Goal: Task Accomplishment & Management: Manage account settings

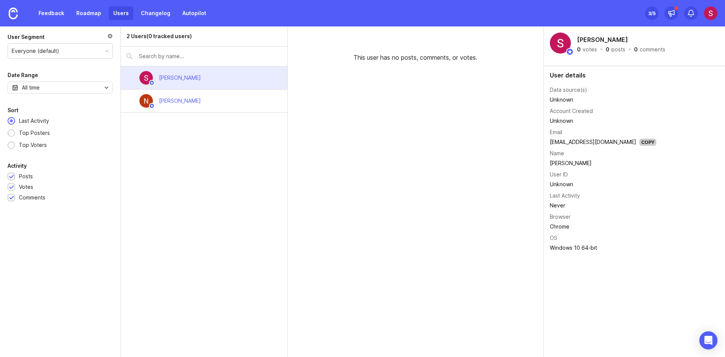
drag, startPoint x: 0, startPoint y: 0, endPoint x: 294, endPoint y: 167, distance: 338.4
click at [295, 165] on div "This user has no posts, comments, or votes." at bounding box center [416, 191] width 256 height 331
click at [281, 220] on div "2 Users (0 tracked users) Shohista Ergasheva Naufal Vagapov" at bounding box center [204, 191] width 167 height 331
click at [59, 12] on link "Feedback" at bounding box center [51, 13] width 35 height 14
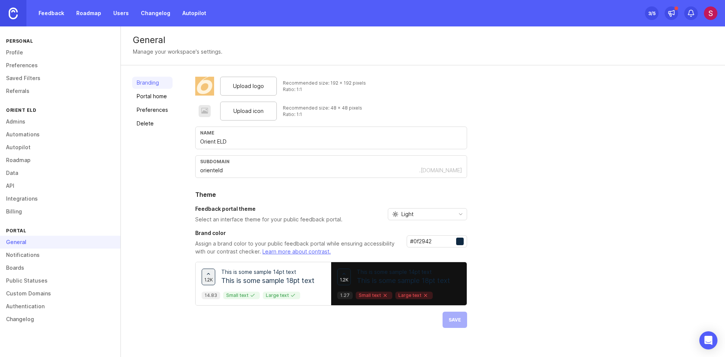
click at [17, 15] on img at bounding box center [13, 14] width 9 height 12
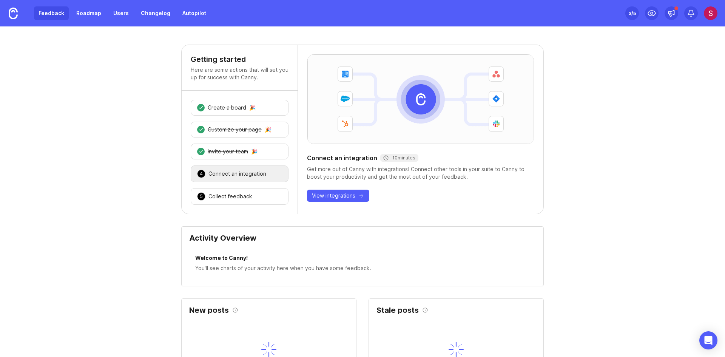
click at [37, 15] on link "Feedback" at bounding box center [51, 13] width 35 height 14
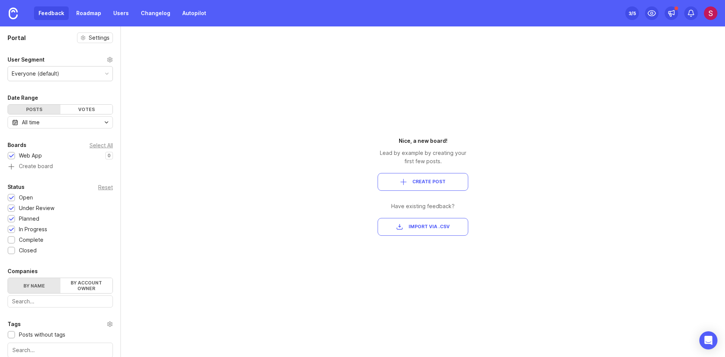
click at [45, 68] on div "Everyone (default)" at bounding box center [60, 73] width 105 height 14
click at [79, 105] on div "Votes" at bounding box center [86, 109] width 53 height 9
click at [28, 107] on div "Posts" at bounding box center [34, 109] width 53 height 9
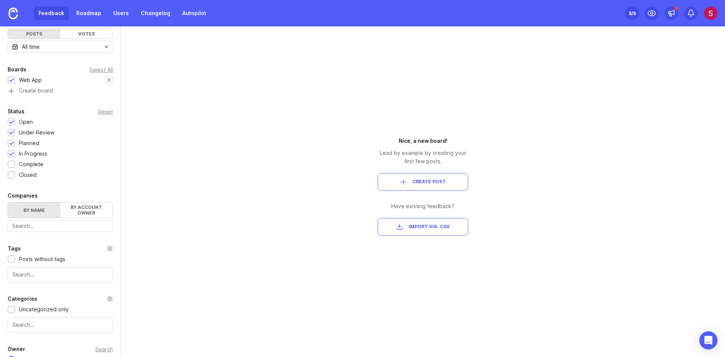
scroll to position [113, 0]
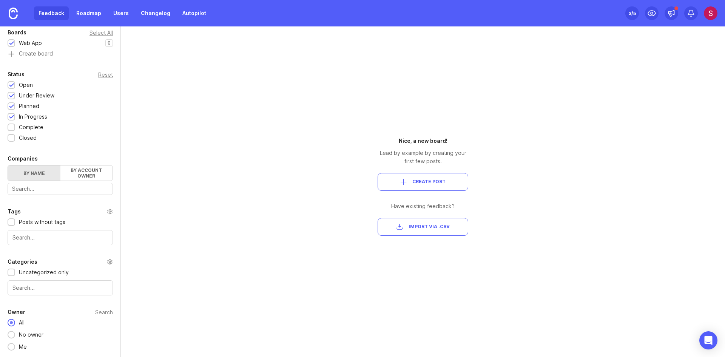
click at [195, 263] on div "Portal Settings User Segment Everyone (default) Date Range Posts Votes All time…" at bounding box center [362, 191] width 725 height 331
drag, startPoint x: 392, startPoint y: 152, endPoint x: 450, endPoint y: 152, distance: 58.2
click at [448, 152] on div "Lead by example by creating your first few posts." at bounding box center [423, 157] width 91 height 17
click at [460, 152] on div "Lead by example by creating your first few posts." at bounding box center [423, 157] width 91 height 17
click at [429, 179] on span "Create Post" at bounding box center [429, 182] width 33 height 6
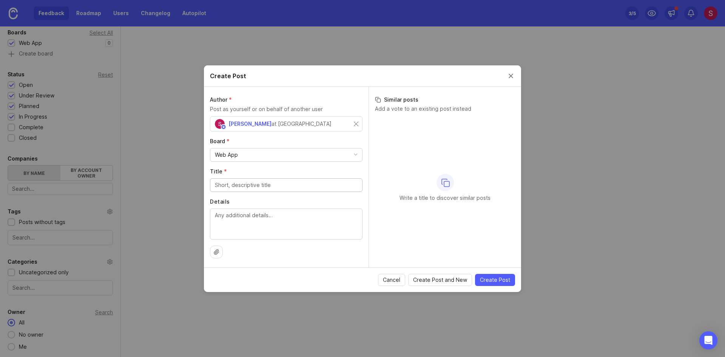
click at [292, 121] on div "at [GEOGRAPHIC_DATA]" at bounding box center [302, 124] width 60 height 8
click at [243, 158] on div "Web App" at bounding box center [286, 154] width 152 height 13
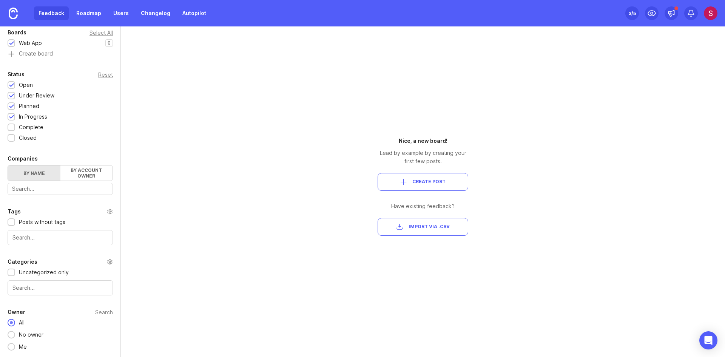
click at [419, 179] on span "Create Post" at bounding box center [429, 182] width 33 height 6
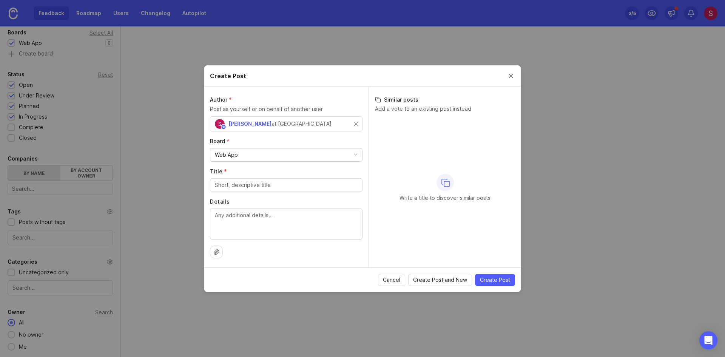
click at [264, 185] on input "Title *" at bounding box center [286, 185] width 143 height 8
click at [510, 77] on button "Close create post modal" at bounding box center [511, 76] width 8 height 8
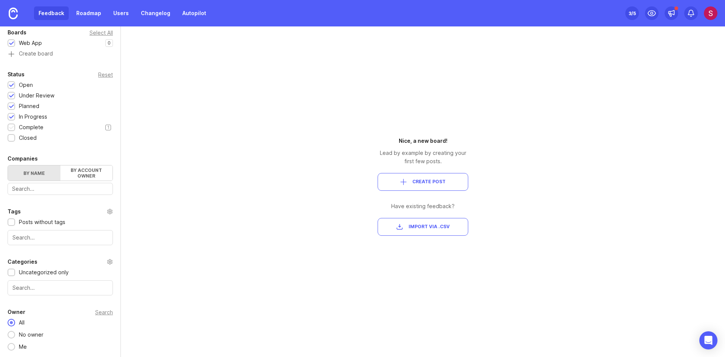
click at [10, 127] on div at bounding box center [11, 128] width 5 height 6
click at [11, 135] on div at bounding box center [12, 138] width 8 height 8
click at [31, 332] on div "Update ' Default '" at bounding box center [28, 335] width 41 height 12
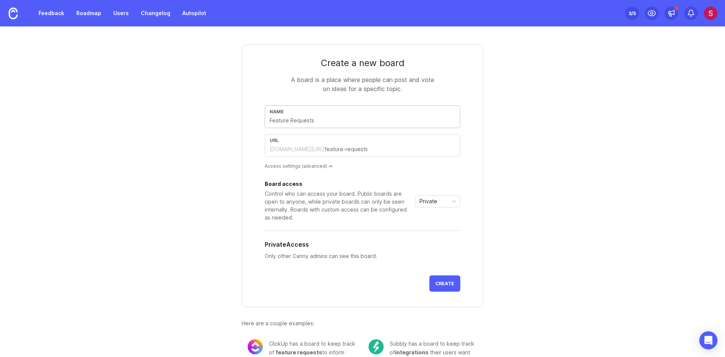
type input "E"
type input "e"
type input "EM"
type input "em"
type input "EMD"
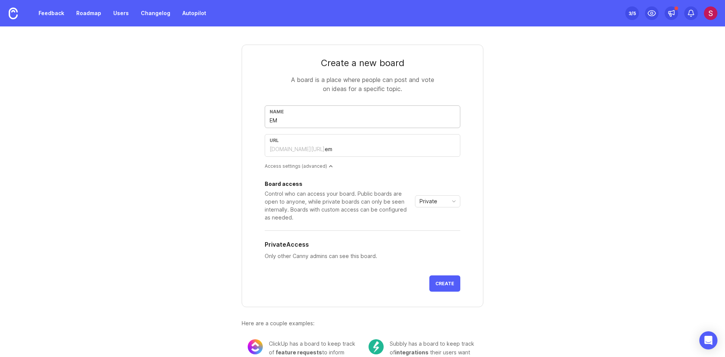
type input "emd"
type input "EMD"
click at [448, 204] on icon "toggle icon" at bounding box center [454, 201] width 12 height 6
click at [498, 198] on div "Create a new board A board is a place where people can post and vote on ideas f…" at bounding box center [362, 201] width 363 height 351
click at [39, 14] on link "Feedback" at bounding box center [51, 13] width 35 height 14
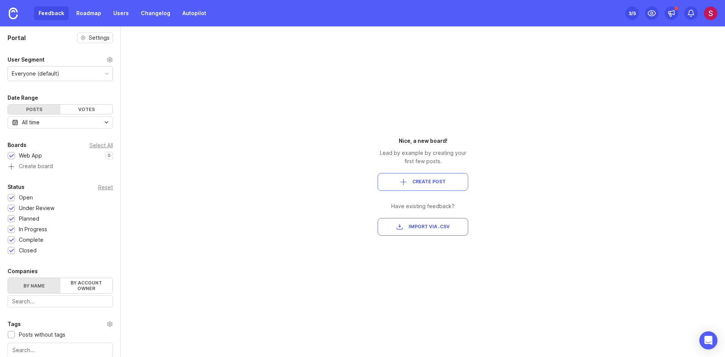
click at [60, 77] on div "Everyone (default)" at bounding box center [60, 73] width 105 height 14
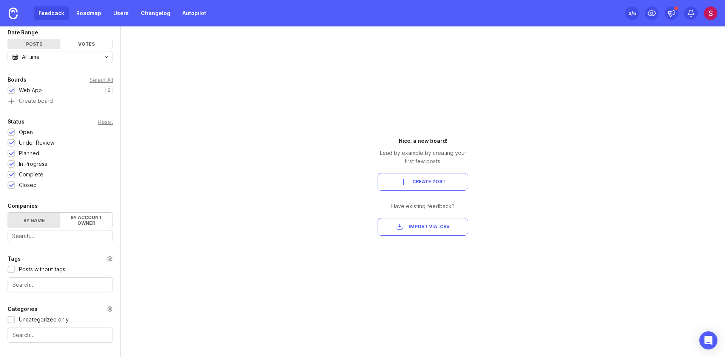
scroll to position [76, 0]
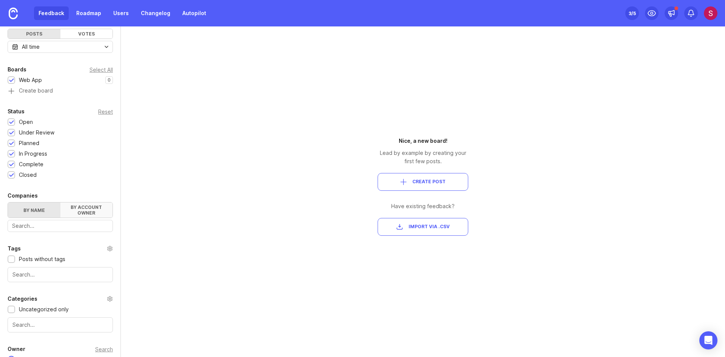
click at [77, 212] on label "By account owner" at bounding box center [86, 210] width 53 height 15
click at [8, 203] on input "By account owner" at bounding box center [8, 203] width 0 height 0
click at [25, 212] on label "By name" at bounding box center [34, 210] width 53 height 15
click at [8, 203] on input "By name" at bounding box center [8, 203] width 0 height 0
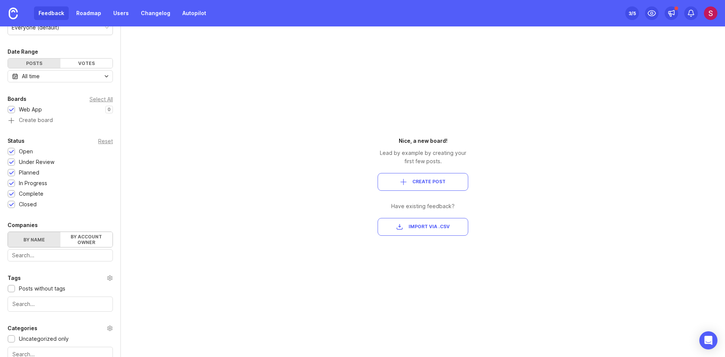
scroll to position [0, 0]
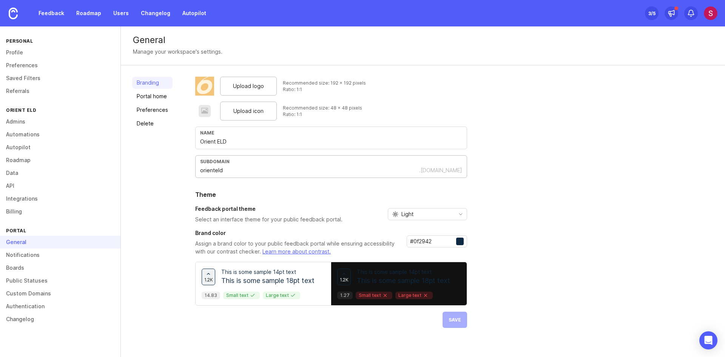
click at [236, 170] on input "orienteld" at bounding box center [309, 170] width 219 height 8
click at [156, 101] on link "Portal home" at bounding box center [152, 96] width 40 height 12
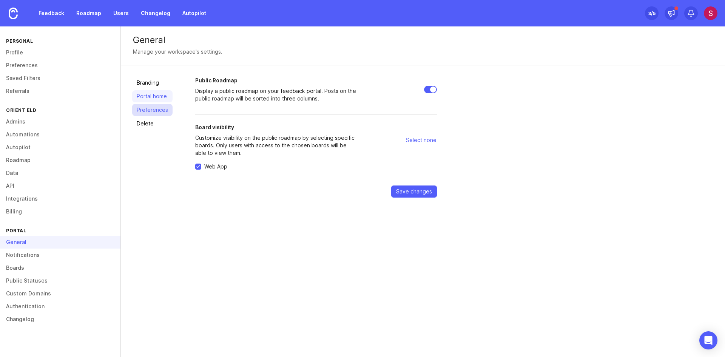
click at [156, 104] on link "Preferences" at bounding box center [152, 110] width 40 height 12
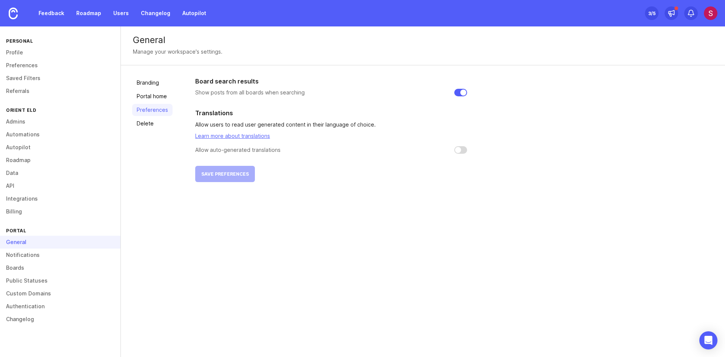
click at [711, 13] on img at bounding box center [711, 13] width 14 height 14
click at [568, 20] on div "Feedback Roadmap Users Changelog Autopilot Set up Canny 3 /5" at bounding box center [362, 13] width 725 height 26
click at [653, 13] on div "3 /5" at bounding box center [652, 13] width 7 height 11
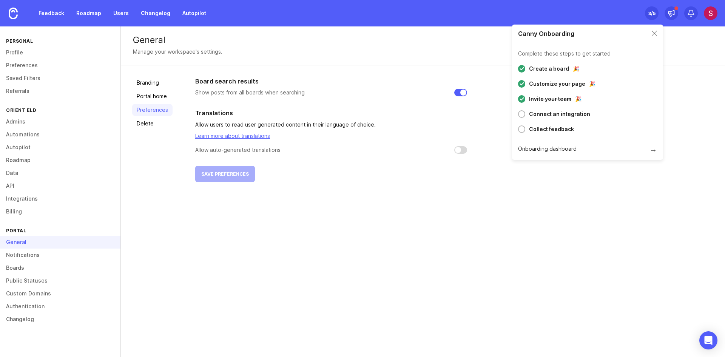
click at [651, 31] on div "Canny Onboarding" at bounding box center [587, 34] width 151 height 19
click at [25, 266] on link "Boards" at bounding box center [60, 267] width 121 height 13
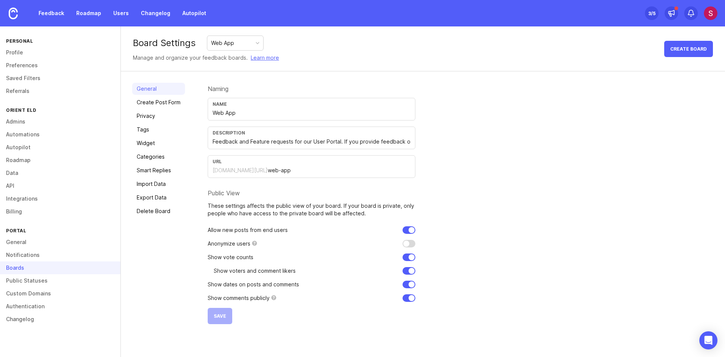
click at [253, 41] on div "Web App" at bounding box center [235, 43] width 56 height 14
click at [157, 107] on link "Create Post Form" at bounding box center [158, 102] width 53 height 12
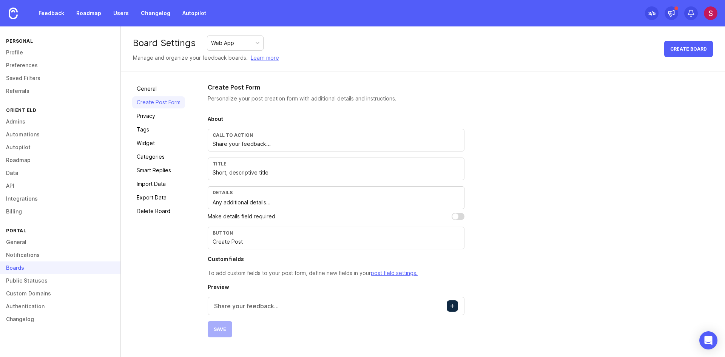
click at [277, 144] on input "Share your feedback..." at bounding box center [336, 144] width 247 height 8
click at [238, 171] on input "Short, descriptive title" at bounding box center [336, 173] width 247 height 8
click at [286, 173] on input "Short, descriptive title" at bounding box center [336, 173] width 247 height 8
click at [284, 201] on textarea "Any additional details…" at bounding box center [336, 202] width 247 height 8
click at [257, 238] on input "Create Post" at bounding box center [336, 242] width 247 height 8
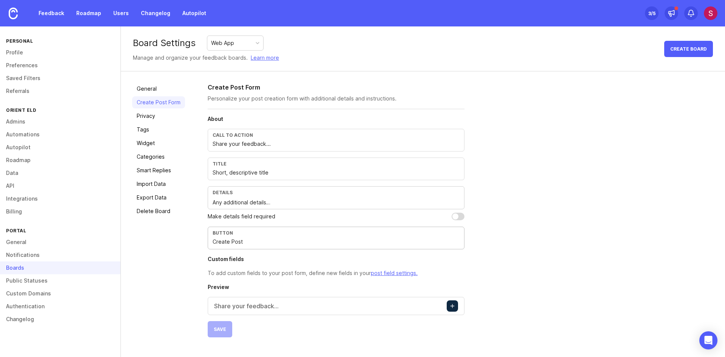
click at [233, 306] on p "Share your feedback..." at bounding box center [246, 306] width 65 height 9
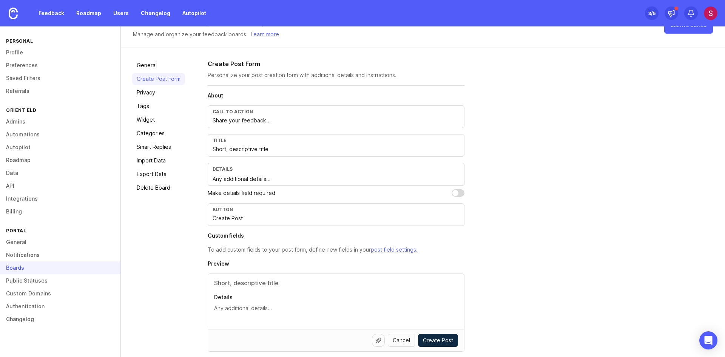
scroll to position [52, 0]
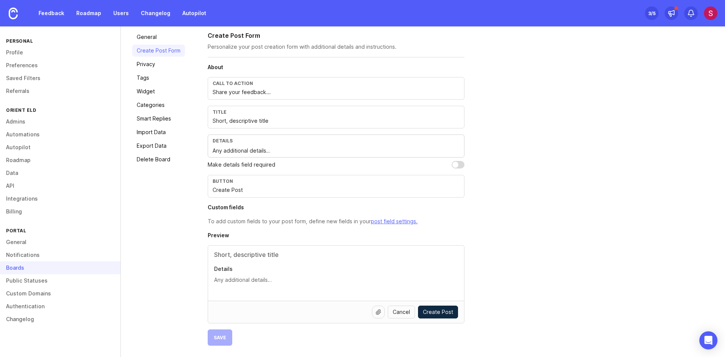
click at [232, 278] on textarea "Details" at bounding box center [336, 280] width 244 height 8
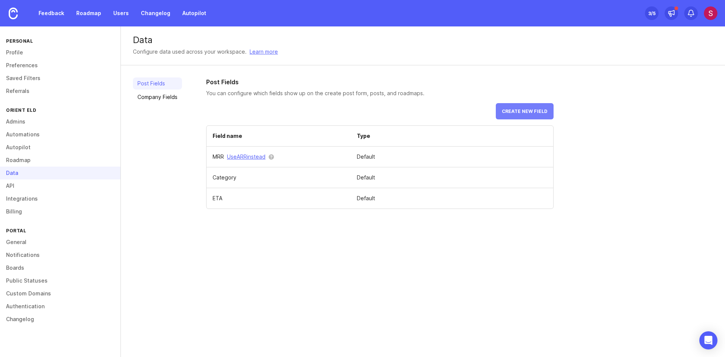
click at [521, 116] on button "Create new field" at bounding box center [525, 111] width 58 height 16
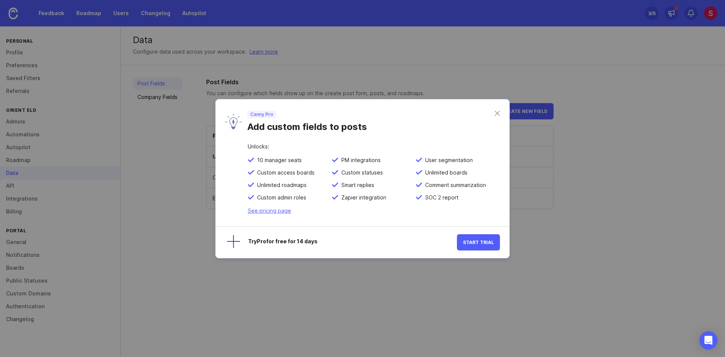
drag, startPoint x: 611, startPoint y: 203, endPoint x: 607, endPoint y: 204, distance: 4.3
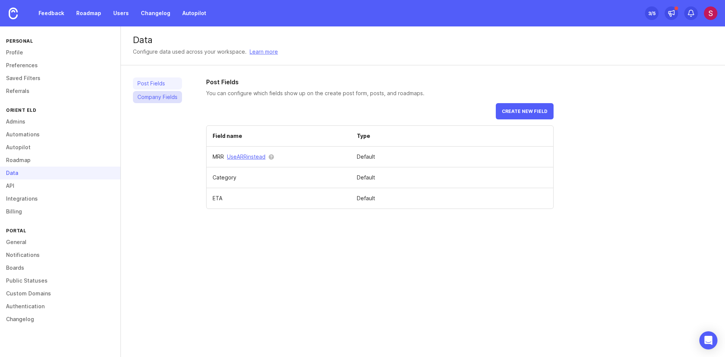
click at [153, 91] on link "Company Fields" at bounding box center [157, 97] width 49 height 12
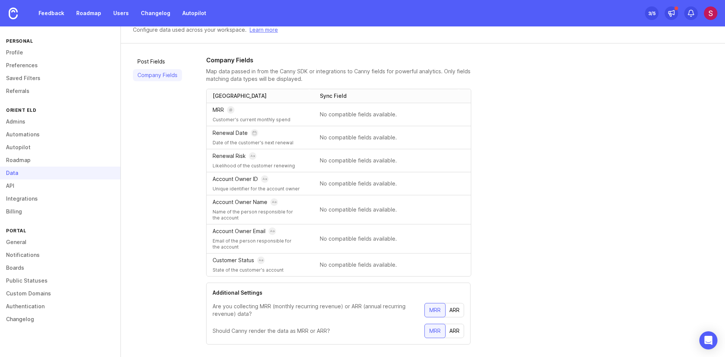
scroll to position [34, 0]
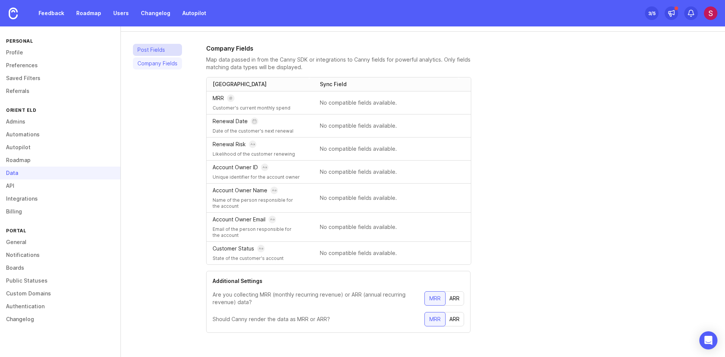
click at [152, 51] on link "Post Fields" at bounding box center [157, 50] width 49 height 12
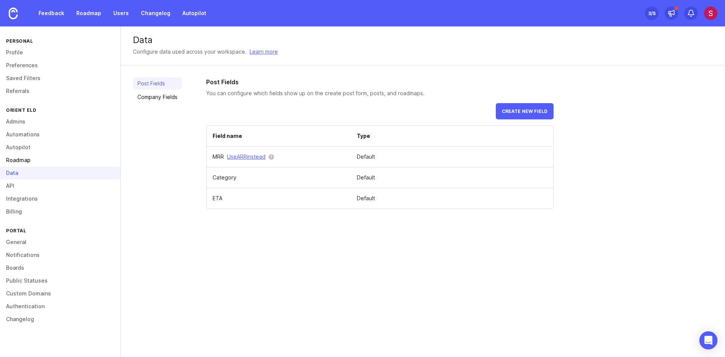
click at [46, 160] on link "Roadmap" at bounding box center [60, 160] width 121 height 13
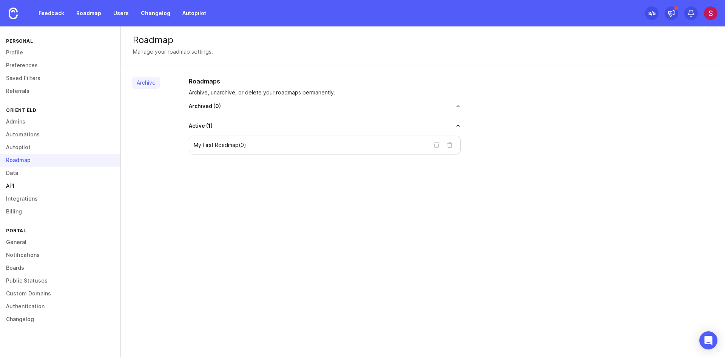
click at [26, 181] on link "API" at bounding box center [60, 185] width 121 height 13
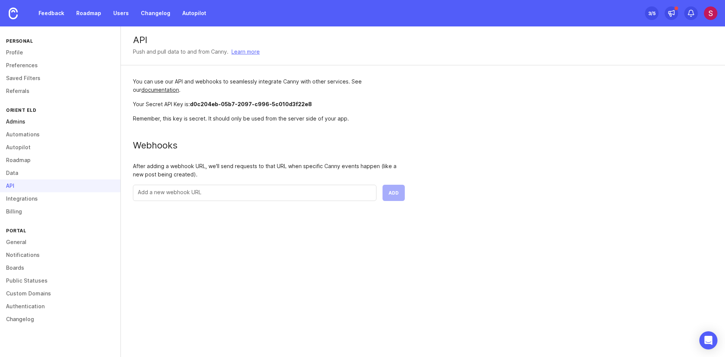
click at [26, 122] on link "Admins" at bounding box center [60, 121] width 121 height 13
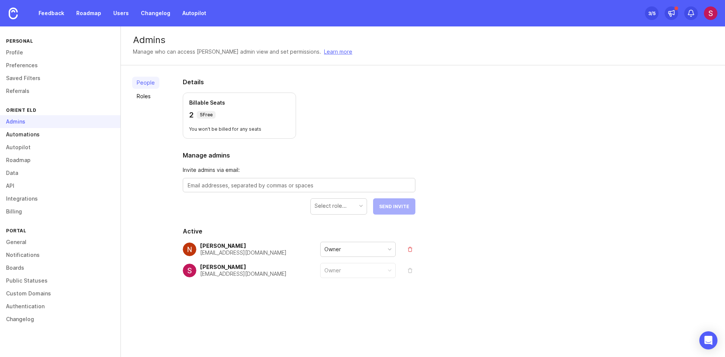
click at [27, 136] on link "Automations" at bounding box center [60, 134] width 121 height 13
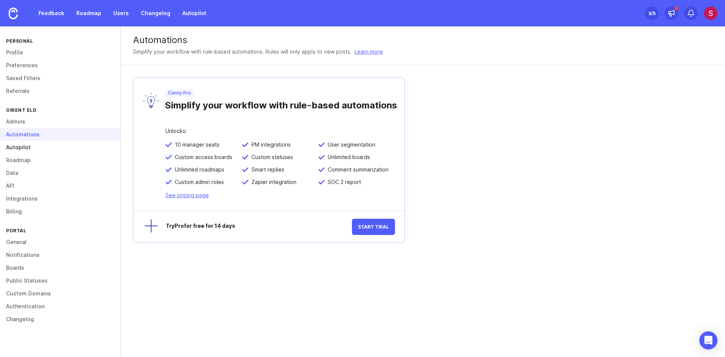
click at [19, 150] on link "Autopilot" at bounding box center [60, 147] width 121 height 13
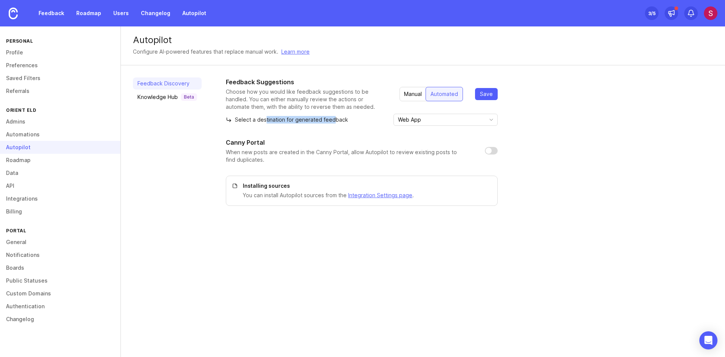
drag, startPoint x: 264, startPoint y: 119, endPoint x: 333, endPoint y: 118, distance: 69.2
click at [333, 118] on p "Select a destination for generated feedback" at bounding box center [287, 120] width 122 height 8
click at [339, 121] on p "Select a destination for generated feedback" at bounding box center [287, 120] width 122 height 8
click at [35, 271] on link "Boards" at bounding box center [60, 267] width 121 height 13
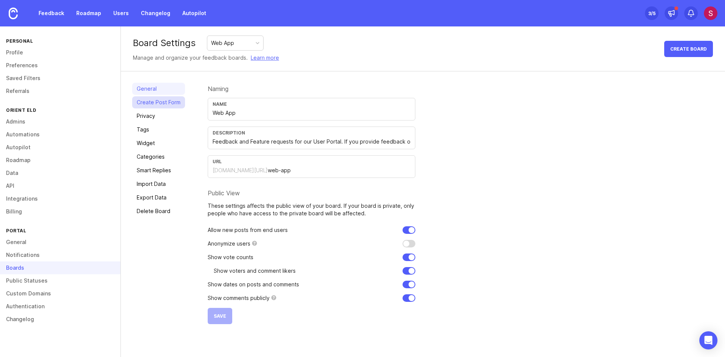
click at [162, 102] on link "Create Post Form" at bounding box center [158, 102] width 53 height 12
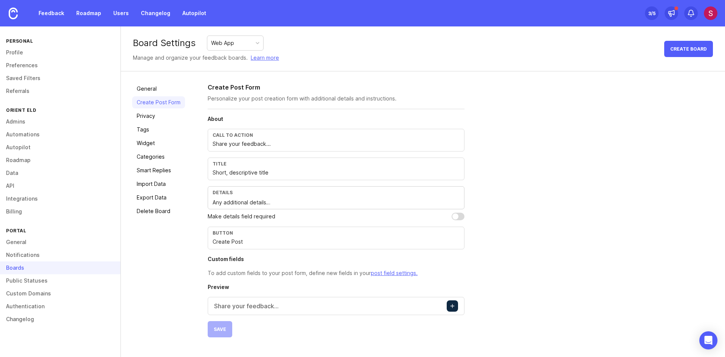
click at [62, 269] on div "Boards" at bounding box center [60, 267] width 121 height 13
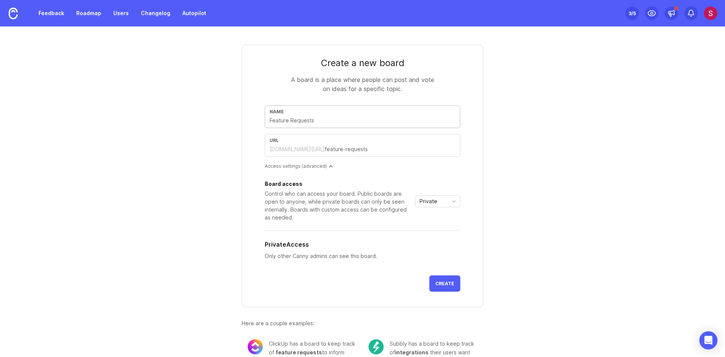
click at [315, 121] on input "text" at bounding box center [363, 120] width 186 height 8
type input "E"
type input "e"
type input "EM"
type input "em"
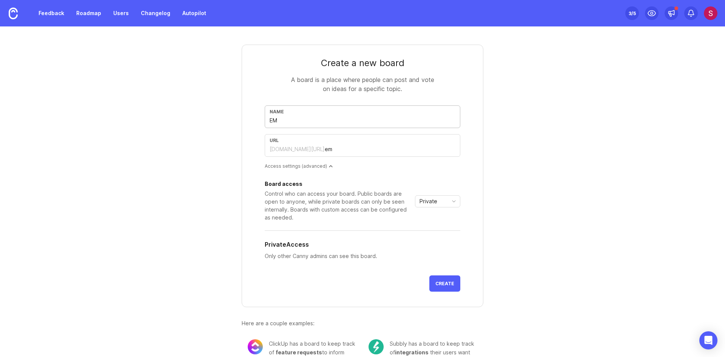
type input "EMD"
type input "emd"
type input "EMD"
click at [440, 209] on div "Board access Control who can access your board. Public boards are open to anyon…" at bounding box center [363, 201] width 196 height 40
click at [440, 198] on div "Private" at bounding box center [430, 201] width 29 height 11
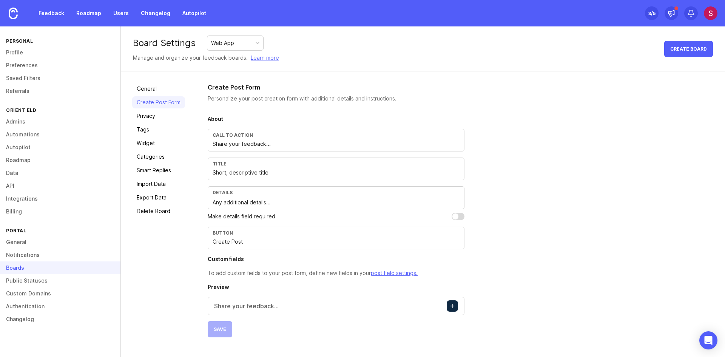
click at [243, 46] on div "Web App" at bounding box center [235, 43] width 56 height 14
click at [288, 37] on div "Board Settings Web App Manage and organize your feedback boards. Learn more Cre…" at bounding box center [423, 48] width 605 height 45
click at [153, 90] on link "General" at bounding box center [158, 89] width 53 height 12
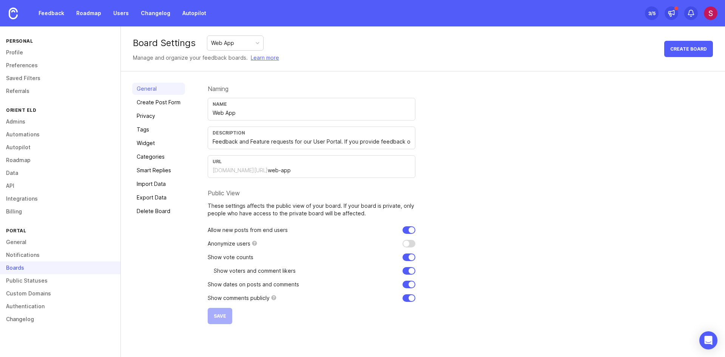
click at [240, 193] on div "Public View" at bounding box center [312, 193] width 208 height 6
drag, startPoint x: 249, startPoint y: 193, endPoint x: 200, endPoint y: 192, distance: 48.4
click at [200, 192] on div "General Create Post Form Privacy Tags Widget Categories Smart Replies Import Da…" at bounding box center [423, 203] width 605 height 264
click at [277, 205] on p "These settings affects the public view of your board. If your board is private,…" at bounding box center [312, 209] width 208 height 15
click at [150, 115] on link "Privacy" at bounding box center [158, 116] width 53 height 12
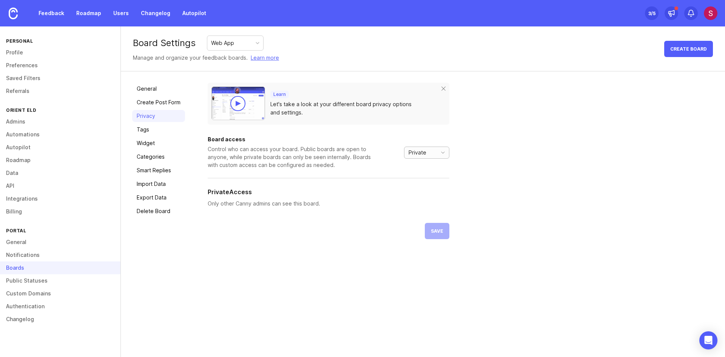
click at [429, 148] on div "Private" at bounding box center [419, 152] width 29 height 11
click at [341, 158] on div "Control who can access your board. Public boards are open to anyone, while priv…" at bounding box center [291, 157] width 166 height 24
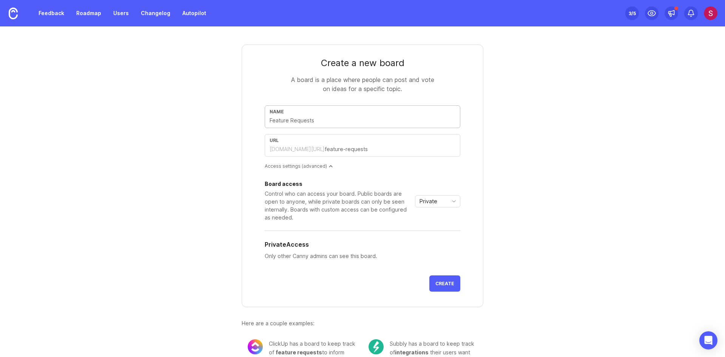
drag, startPoint x: 325, startPoint y: 121, endPoint x: 258, endPoint y: 122, distance: 67.3
click at [258, 122] on form "Create a new board A board is a place where people can post and vote on ideas f…" at bounding box center [363, 176] width 242 height 263
type input "E"
type input "e"
type input "EM"
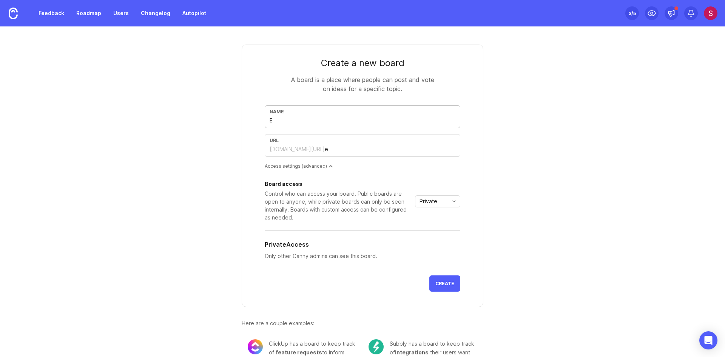
type input "em"
type input "EMD"
type input "emd"
type input "EMD"
click at [442, 277] on button "Create" at bounding box center [445, 283] width 31 height 16
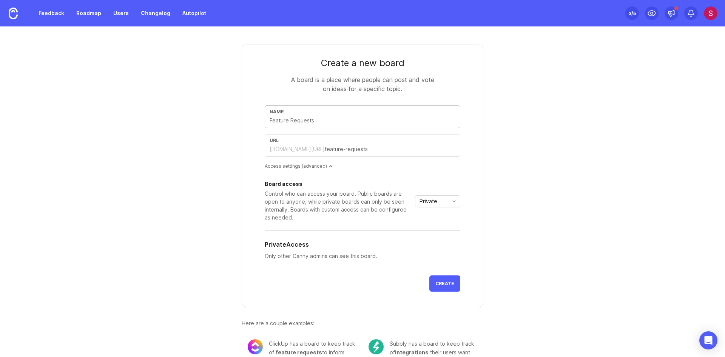
click at [297, 116] on div "Name" at bounding box center [363, 116] width 196 height 23
type input "M"
type input "m"
type input "Mpo"
type input "mpo"
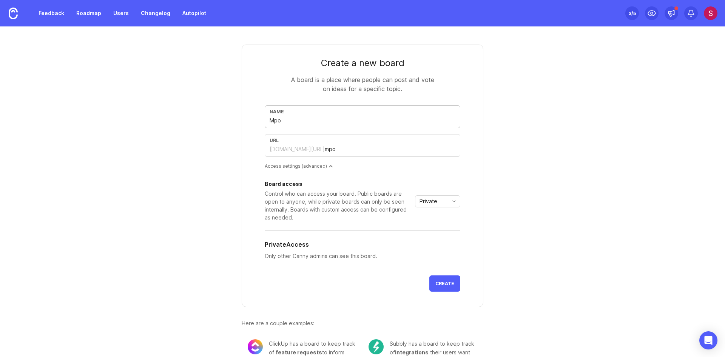
type input "Mp"
type input "mp"
type input "M"
type input "m"
type input "Mo"
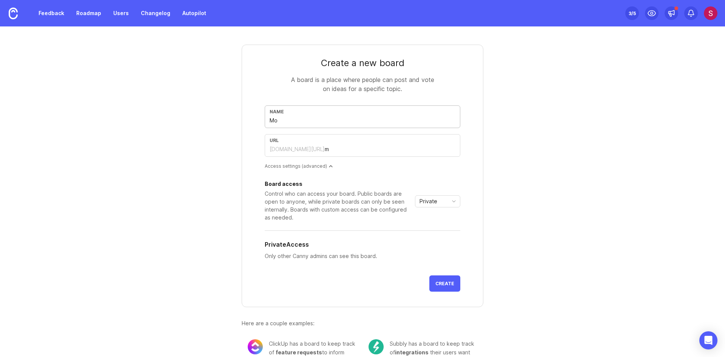
type input "mo"
type input "Mob"
type input "mob"
type input "Mobi"
type input "mobi"
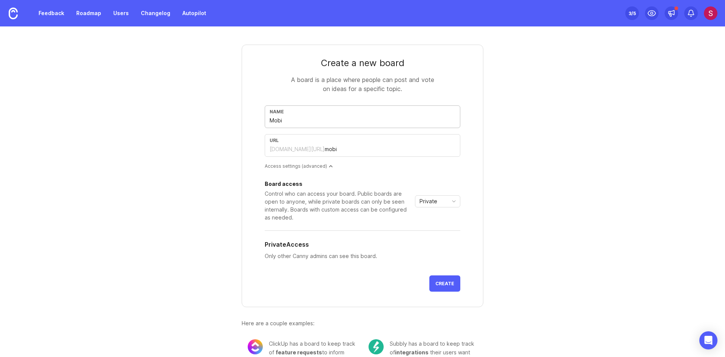
type input "Mobil"
type input "mobil"
type input "Mobile"
type input "mobile"
type input "Mobile a"
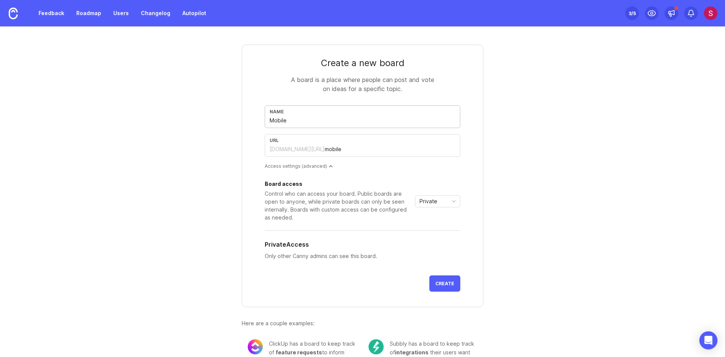
type input "mobile-a"
type input "Mobile ap"
type input "mobile-ap"
type input "Mobile app"
type input "mobile-app"
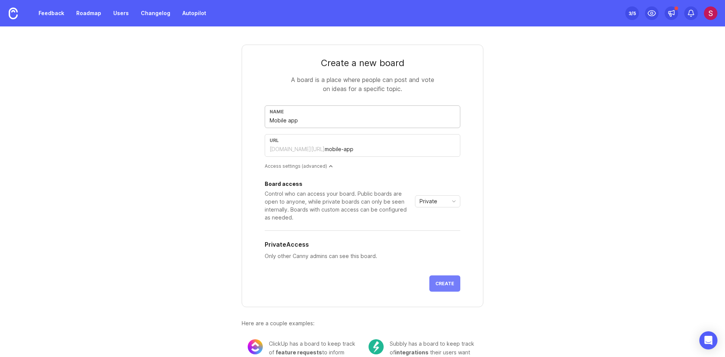
type input "Mobile app"
click at [436, 285] on span "Create" at bounding box center [445, 284] width 19 height 6
click at [334, 124] on input "text" at bounding box center [363, 120] width 186 height 8
type input "D"
type input "d"
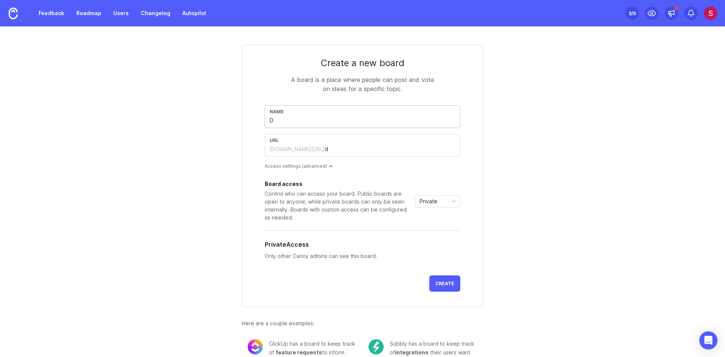
type input "DO"
type input "do"
type input "DOT"
type input "dot"
type input "DOT"
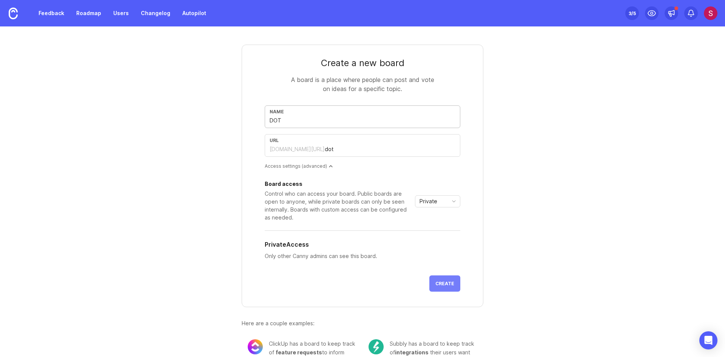
click at [438, 284] on span "Create" at bounding box center [445, 284] width 19 height 6
click at [310, 127] on div "Name" at bounding box center [363, 116] width 196 height 23
type input "I"
type input "i"
type input "In"
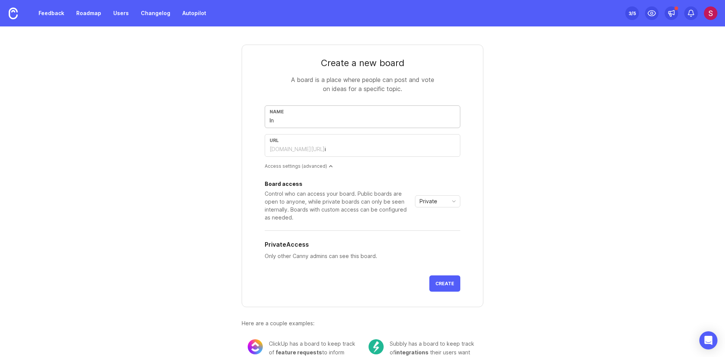
type input "in"
type input "Int"
type input "int"
type input "Inte"
type input "inte"
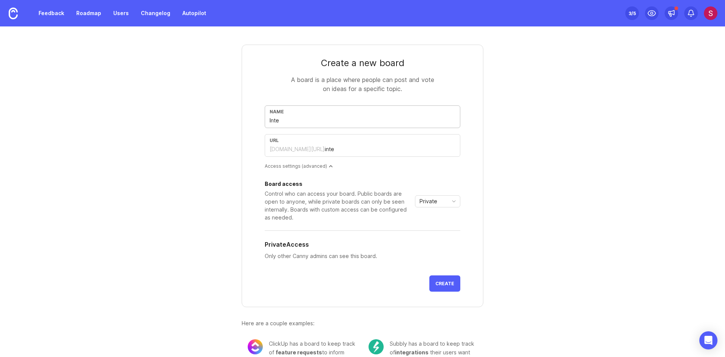
type input "Integ"
type input "integ"
type input "Integr"
type input "integr"
type input "Integra"
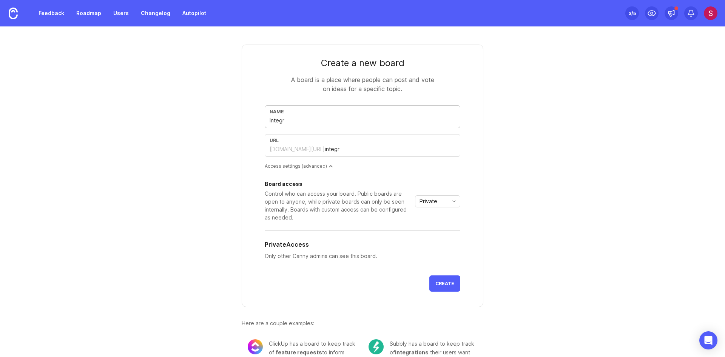
type input "integra"
type input "Integrat"
type input "integrat"
type input "Integrati"
type input "integrati"
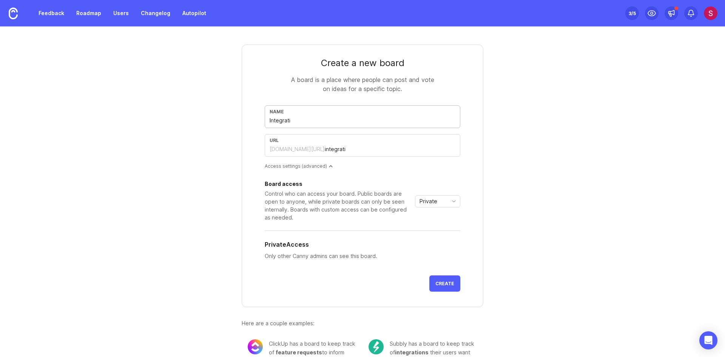
type input "Integratio"
type input "integratio"
type input "Integration"
type input "integration"
type input "Integration"
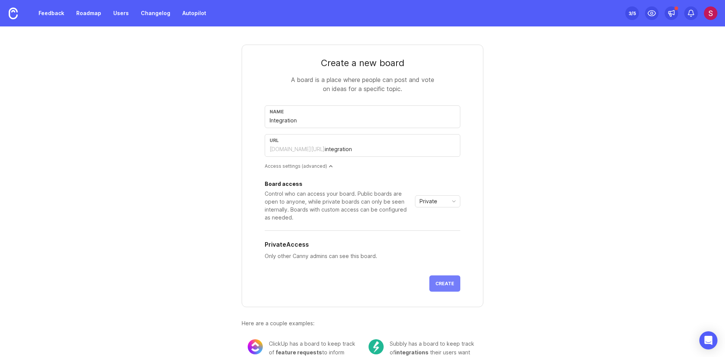
click at [446, 282] on span "Create" at bounding box center [445, 284] width 19 height 6
type input "A"
type input "a"
type input "Au"
type input "au"
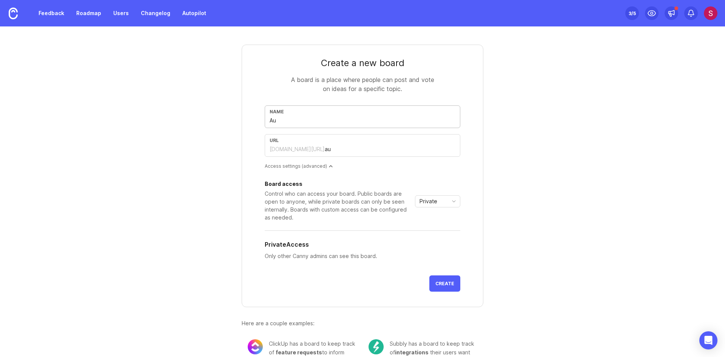
type input "Aut"
type input "aut"
type input "Auto"
type input "auto"
type input "Autom"
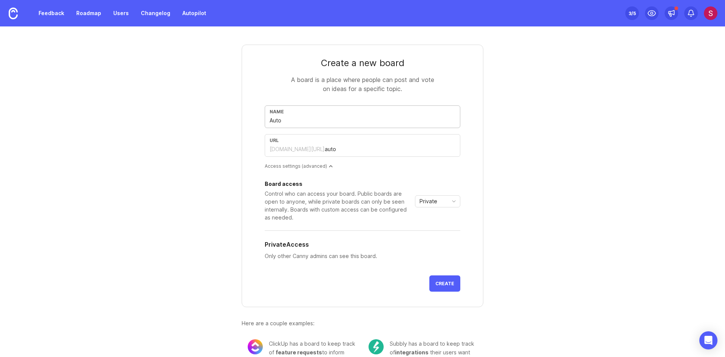
type input "autom"
type input "Automa"
type input "automa"
type input "Automat"
type input "automat"
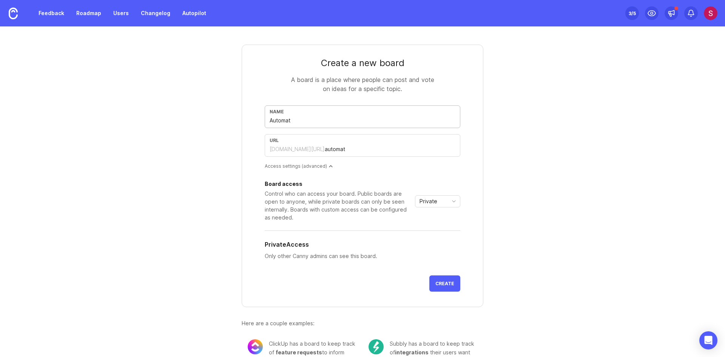
type input "Automati"
type input "automati"
type input "Automatiz"
type input "automatiz"
type input "Automatizx"
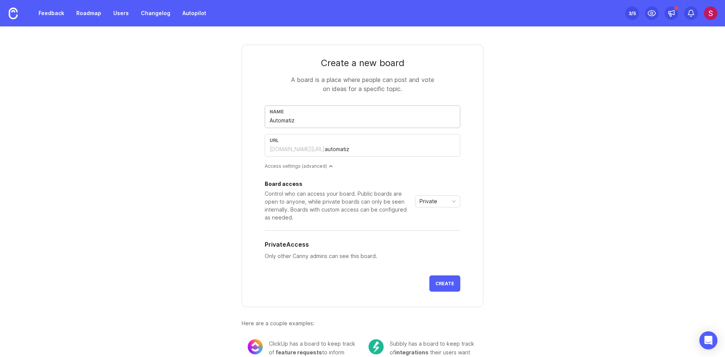
type input "automatizx"
type input "Automatizxa"
type input "automatizxa"
type input "Automatizxat"
type input "automatizxat"
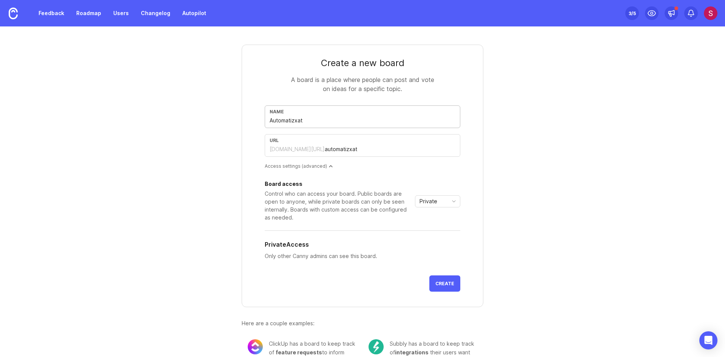
type input "Automatizxati"
type input "automatizxati"
type input "Automatizxatio"
type input "automatizxatio"
type input "Automatizxation"
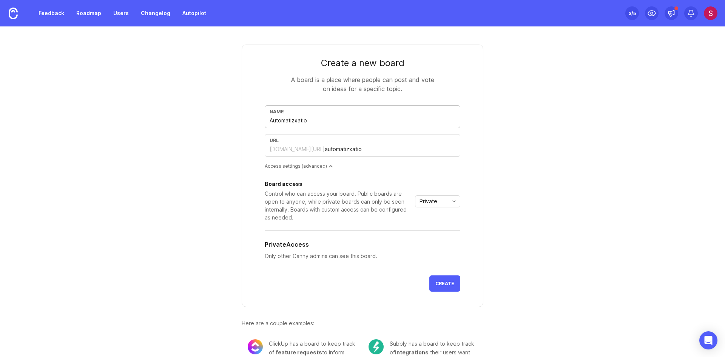
type input "automatizxation"
type input "Automatizxatio"
type input "automatizxatio"
type input "Automatizxati"
type input "automatizxati"
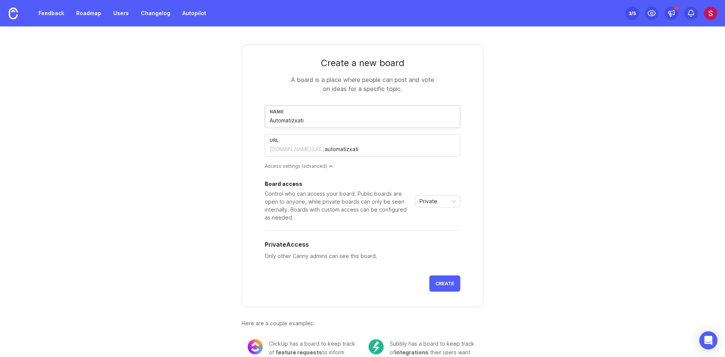
type input "Automatizxat"
type input "automatizxat"
type input "Automatizxa"
type input "automatizxa"
type input "Automatizx"
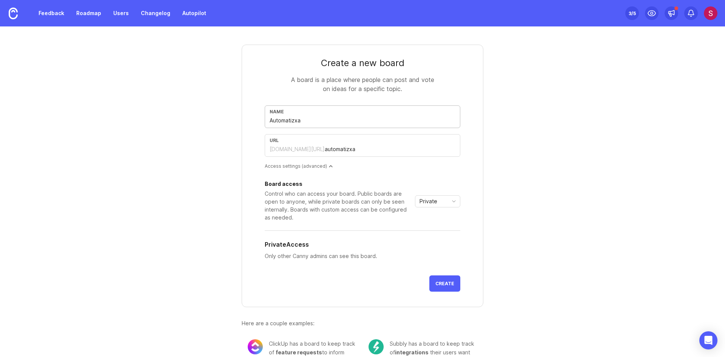
type input "automatizx"
type input "Automatiz"
type input "automatiz"
type input "Automatiza"
type input "automatiza"
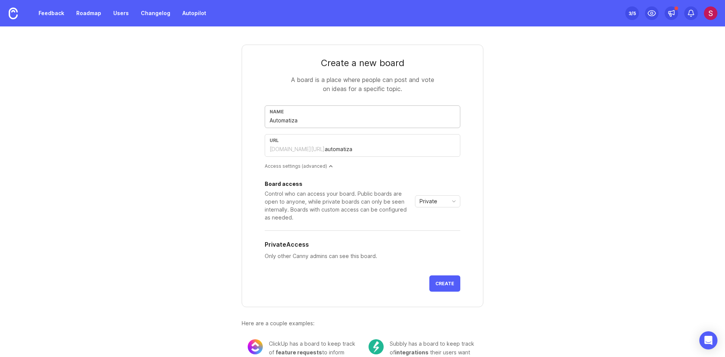
type input "Automatizat"
type input "automatizat"
type input "Automatizati"
type input "automatizati"
type input "Automatizatio"
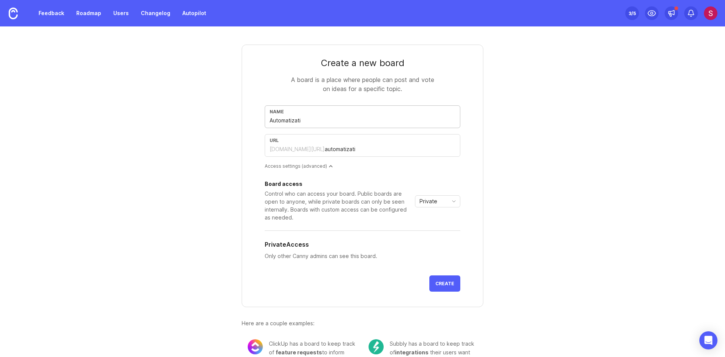
type input "automatizatio"
type input "Automatization"
type input "automatization"
type input "Automatization"
click at [440, 283] on span "Create" at bounding box center [445, 284] width 19 height 6
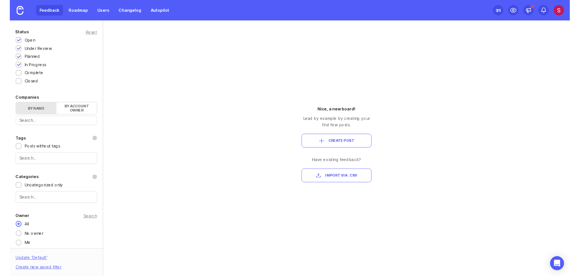
scroll to position [201, 0]
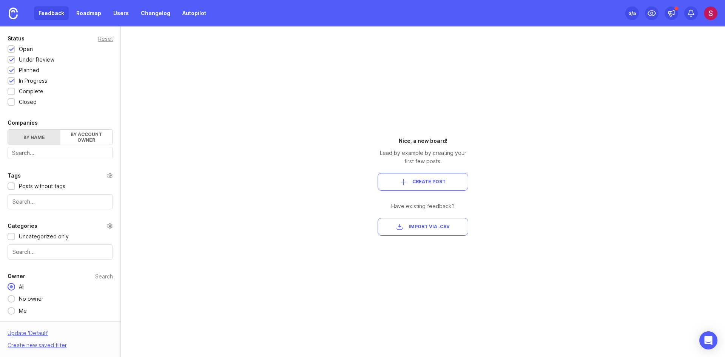
click at [196, 182] on div "Portal Settings User Segment Everyone (default) Date Range Posts Votes All time…" at bounding box center [362, 191] width 725 height 331
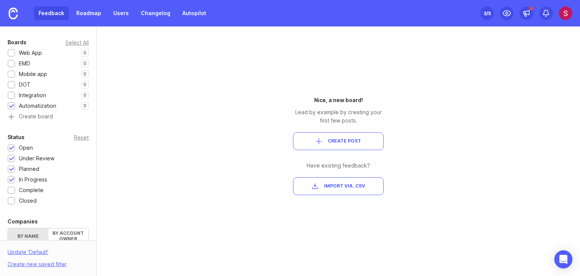
scroll to position [0, 0]
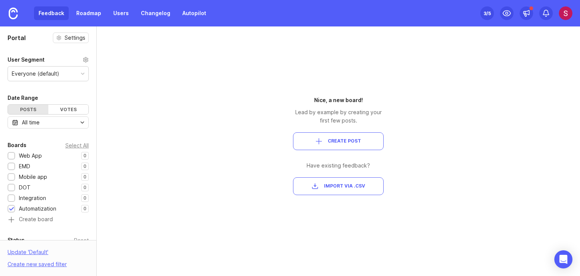
click at [97, 134] on div "Portal Settings User Segment Everyone (default) Date Range Posts Votes All time…" at bounding box center [290, 150] width 580 height 249
click at [83, 59] on icon at bounding box center [86, 60] width 6 height 6
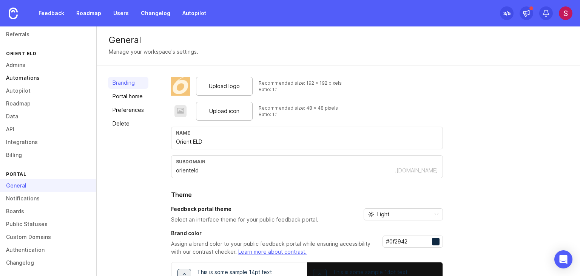
scroll to position [59, 0]
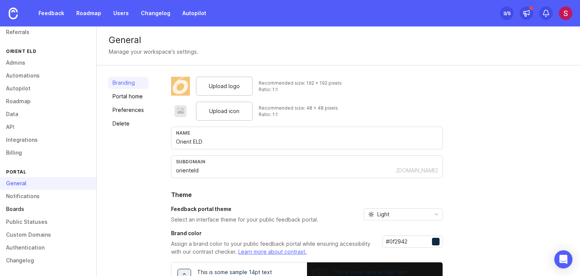
click at [11, 208] on link "Boards" at bounding box center [48, 209] width 96 height 13
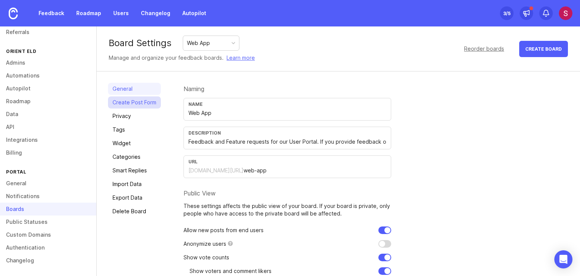
click at [140, 104] on link "Create Post Form" at bounding box center [134, 102] width 53 height 12
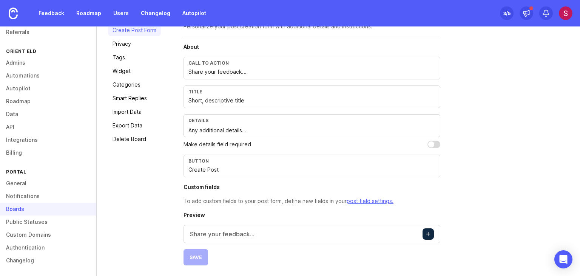
scroll to position [4, 0]
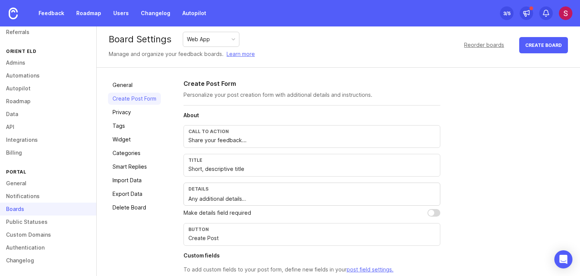
click at [242, 112] on h4 "About" at bounding box center [312, 115] width 257 height 8
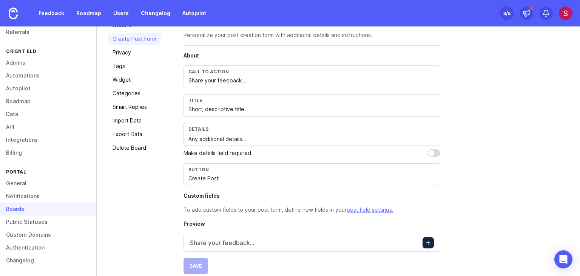
scroll to position [72, 0]
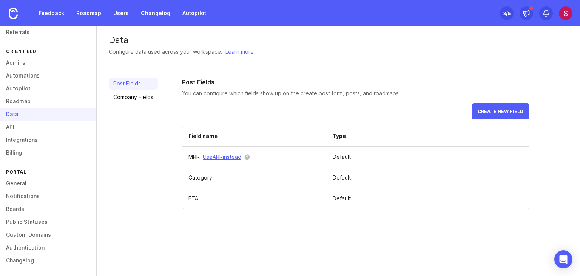
click at [288, 101] on div "Post Fields You can configure which fields show up on the create post form, pos…" at bounding box center [356, 142] width 348 height 131
click at [499, 113] on span "Create new field" at bounding box center [501, 111] width 46 height 6
click at [261, 125] on div "Field name Type MRR Use ARR instead Default Category Default ETA Default" at bounding box center [356, 166] width 348 height 83
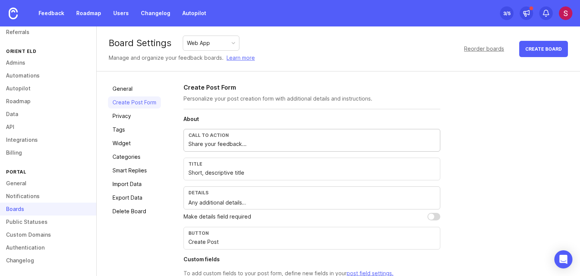
click at [234, 140] on input "Share your feedback..." at bounding box center [312, 144] width 247 height 8
click at [231, 135] on div "Call to action" at bounding box center [312, 135] width 247 height 6
click at [249, 141] on input "Share your feedback..." at bounding box center [312, 144] width 247 height 8
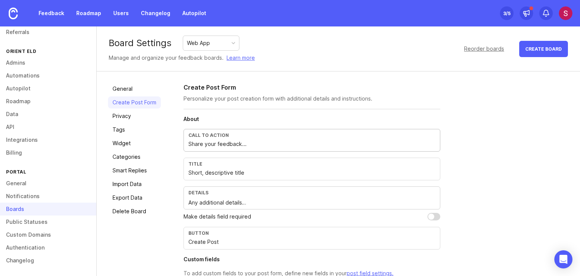
click at [230, 140] on input "Share your feedback..." at bounding box center [312, 144] width 247 height 8
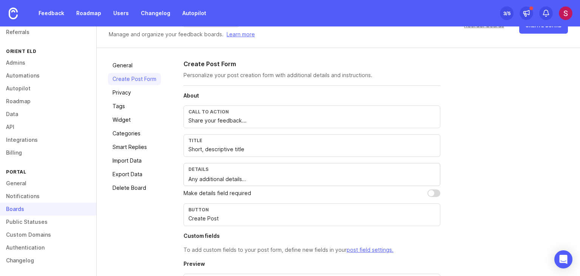
click at [250, 115] on div "Call to action Share your feedback..." at bounding box center [312, 116] width 257 height 23
drag, startPoint x: 249, startPoint y: 119, endPoint x: 152, endPoint y: 113, distance: 97.3
click at [152, 113] on div "General Create Post Form Privacy Tags Widget Categories Smart Replies Import Da…" at bounding box center [339, 186] width 484 height 277
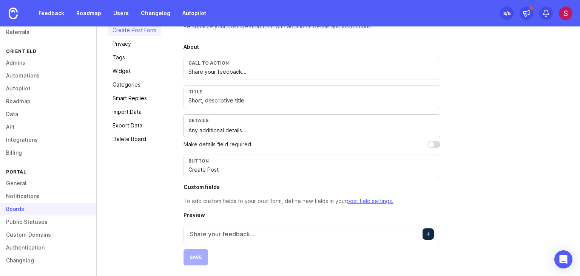
drag, startPoint x: 250, startPoint y: 130, endPoint x: 168, endPoint y: 129, distance: 81.6
click at [168, 129] on div "General Create Post Form Privacy Tags Widget Categories Smart Replies Import Da…" at bounding box center [339, 137] width 484 height 277
drag, startPoint x: 245, startPoint y: 101, endPoint x: 158, endPoint y: 88, distance: 87.5
click at [158, 88] on div "General Create Post Form Privacy Tags Widget Categories Smart Replies Import Da…" at bounding box center [339, 137] width 484 height 277
click at [218, 96] on input "Short, descriptive title" at bounding box center [312, 100] width 247 height 8
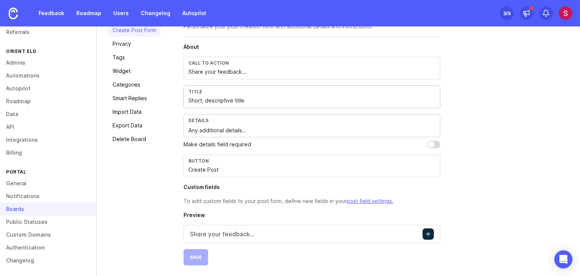
drag, startPoint x: 243, startPoint y: 97, endPoint x: 177, endPoint y: 91, distance: 66.0
click at [177, 91] on div "General Create Post Form Privacy Tags Widget Categories Smart Replies Import Da…" at bounding box center [339, 137] width 484 height 277
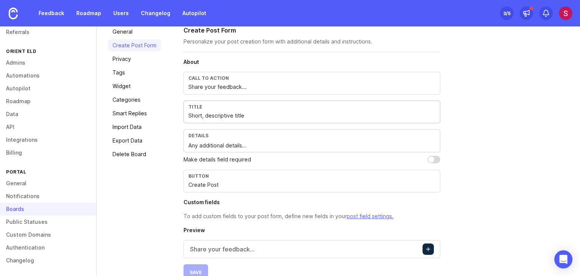
scroll to position [57, 0]
click at [215, 136] on div "Details" at bounding box center [312, 136] width 247 height 6
click at [221, 176] on div "Button" at bounding box center [312, 176] width 247 height 6
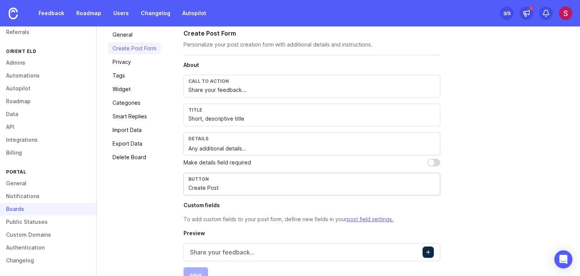
scroll to position [72, 0]
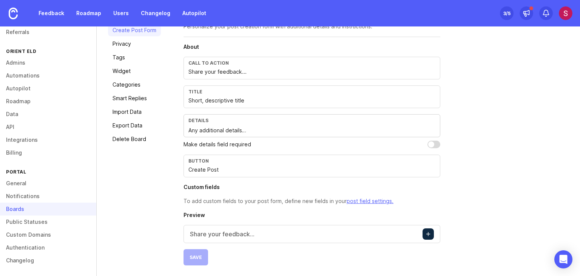
click at [211, 238] on div "Share your feedback..." at bounding box center [312, 234] width 257 height 18
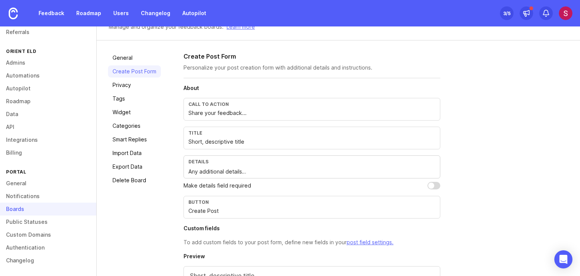
scroll to position [0, 0]
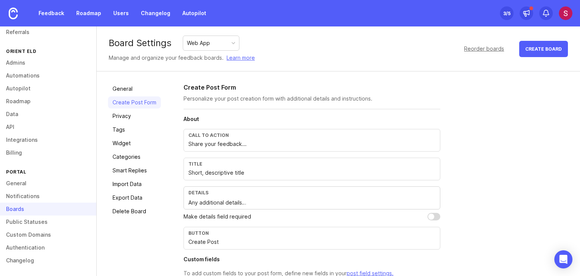
click at [295, 80] on div "General Create Post Form Privacy Tags Widget Categories Smart Replies Import Da…" at bounding box center [339, 239] width 484 height 337
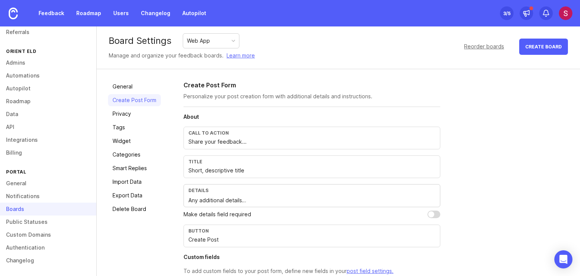
scroll to position [3, 0]
click at [204, 44] on div "Web App" at bounding box center [211, 40] width 56 height 14
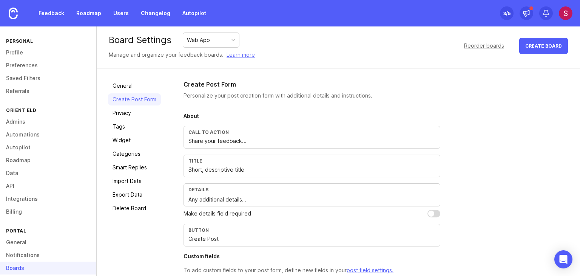
click at [33, 15] on div "Feedback Roadmap Users Changelog Autopilot" at bounding box center [105, 13] width 211 height 26
click at [44, 15] on link "Feedback" at bounding box center [51, 13] width 35 height 14
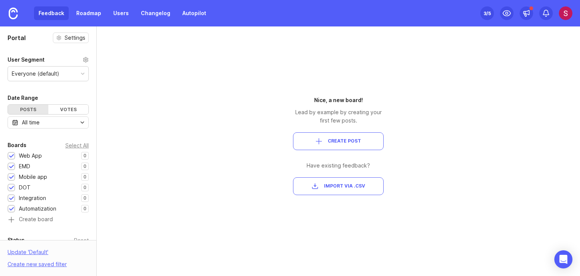
click at [42, 73] on div "Everyone (default)" at bounding box center [36, 74] width 48 height 8
click at [116, 109] on div "Portal Settings User Segment Everyone (default) Date Range Posts Votes All time…" at bounding box center [290, 150] width 580 height 249
click at [154, 74] on div "Portal Settings User Segment Everyone (default) Date Range Posts Votes All time…" at bounding box center [290, 150] width 580 height 249
click at [336, 139] on span "Create Post" at bounding box center [344, 141] width 33 height 6
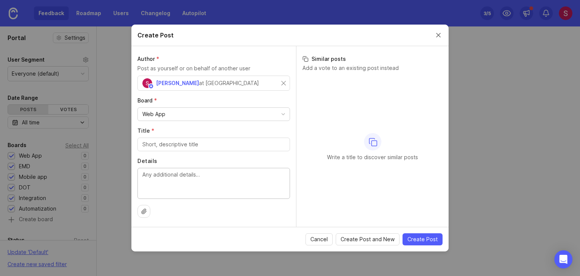
click at [212, 175] on textarea "Details" at bounding box center [213, 182] width 143 height 25
click at [144, 212] on icon at bounding box center [144, 211] width 6 height 6
click at [435, 39] on div "Create Post" at bounding box center [289, 36] width 317 height 22
click at [445, 30] on div "Create Post" at bounding box center [289, 36] width 317 height 22
click at [438, 34] on button "Close create post modal" at bounding box center [438, 35] width 8 height 8
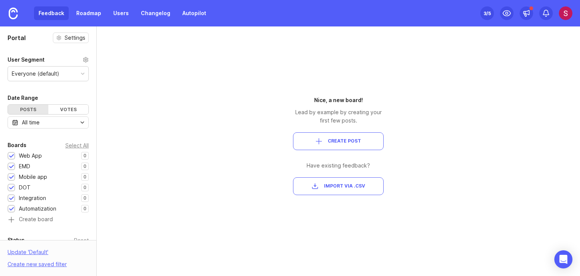
click at [337, 142] on span "Create Post" at bounding box center [344, 141] width 33 height 6
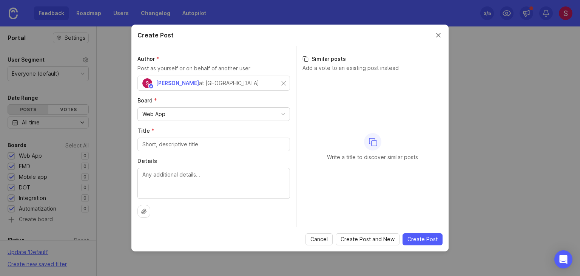
click at [208, 116] on div "Web App" at bounding box center [214, 114] width 152 height 13
click at [326, 103] on div "Write a title to discover similar posts" at bounding box center [373, 146] width 140 height 141
click at [438, 37] on button "Close create post modal" at bounding box center [438, 35] width 8 height 8
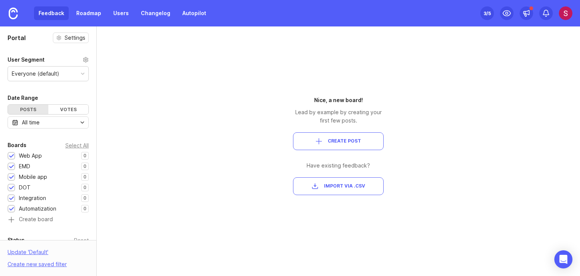
click at [253, 91] on div "Portal Settings User Segment Everyone (default) Date Range Posts Votes All time…" at bounding box center [290, 150] width 580 height 249
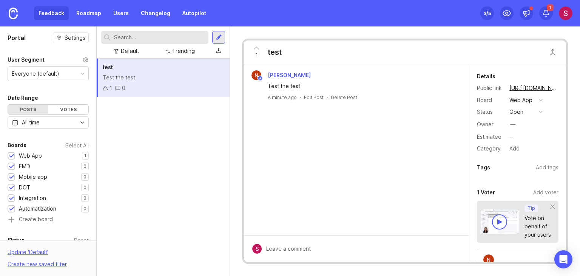
click at [383, 110] on div "Naufal Vagapov Test the test A minute ago · Edit Post · Delete Post" at bounding box center [356, 149] width 225 height 171
click at [322, 114] on div "Naufal Vagapov Test the test A minute ago · Edit Post · Delete Post" at bounding box center [356, 149] width 225 height 171
click at [527, 111] on button "open" at bounding box center [526, 112] width 38 height 10
click at [462, 152] on div "Naufal Vagapov Test the test A minute ago · Edit Post · Delete Post" at bounding box center [356, 149] width 225 height 171
drag, startPoint x: 519, startPoint y: 119, endPoint x: 515, endPoint y: 124, distance: 6.2
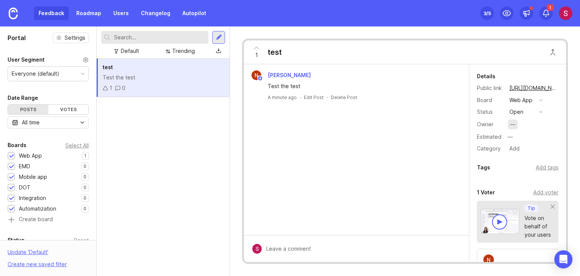
click at [515, 124] on div "Owner —" at bounding box center [518, 124] width 82 height 11
click at [515, 124] on div "—" at bounding box center [512, 124] width 5 height 8
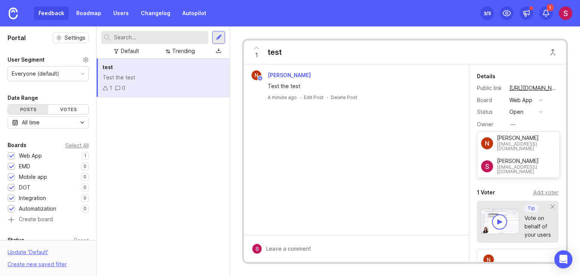
click at [520, 124] on div "Owner —" at bounding box center [518, 124] width 82 height 11
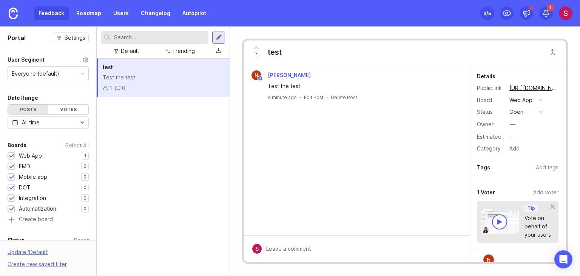
click at [449, 141] on div "Naufal Vagapov Test the test A minute ago · Edit Post · Delete Post" at bounding box center [356, 149] width 225 height 171
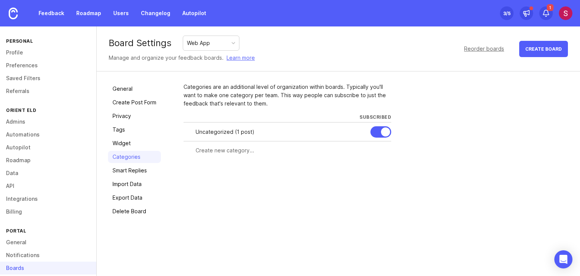
click at [243, 152] on input "text" at bounding box center [291, 150] width 191 height 8
type input "MAPS"
click at [362, 158] on button "Create" at bounding box center [376, 164] width 29 height 13
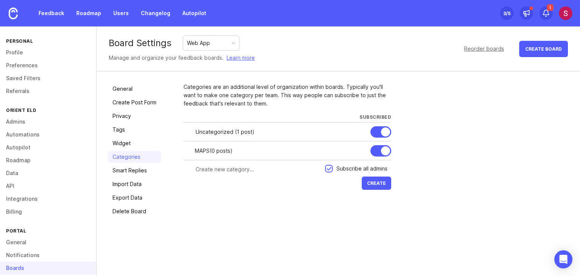
click at [230, 169] on input "text" at bounding box center [258, 169] width 125 height 8
type input "TRACKINGS"
click at [362, 176] on button "Create" at bounding box center [376, 182] width 29 height 13
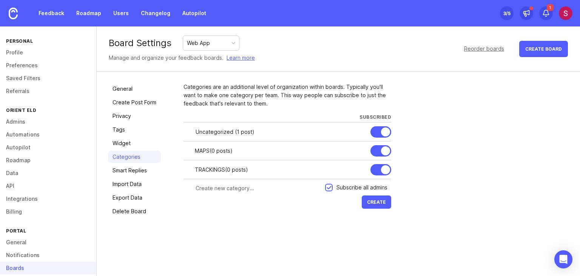
click at [219, 188] on input "text" at bounding box center [258, 188] width 125 height 8
click at [362, 195] on button "Create" at bounding box center [376, 201] width 29 height 13
type input "LOGS BY DAYLO"
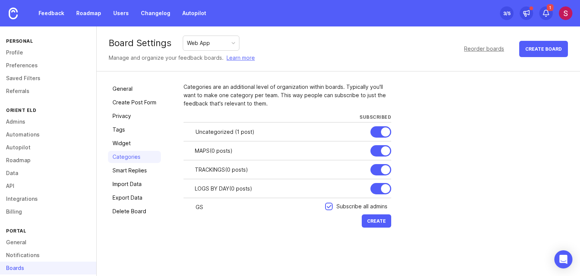
type input "G"
click at [362, 214] on button "Create" at bounding box center [376, 220] width 29 height 13
type input "LOGS DETAILSLOG"
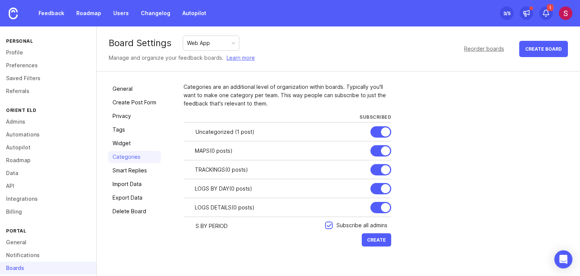
type input "S BY PERIOD"
click at [362, 233] on button "Create" at bounding box center [376, 239] width 29 height 13
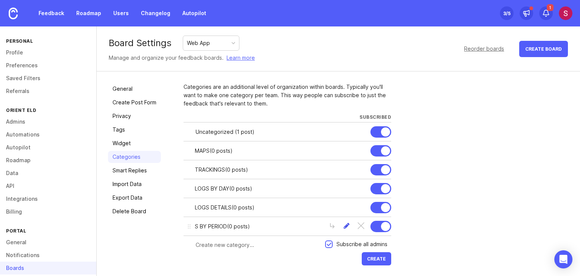
click at [343, 226] on div at bounding box center [346, 226] width 7 height 9
click at [197, 227] on input "S BY PERIOD" at bounding box center [254, 226] width 118 height 8
type input "LOGS BY PERIOD"
click at [373, 253] on button "Create" at bounding box center [376, 258] width 29 height 13
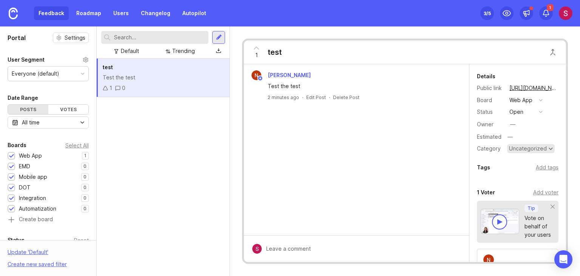
click at [530, 148] on div "Uncategorized" at bounding box center [528, 148] width 38 height 5
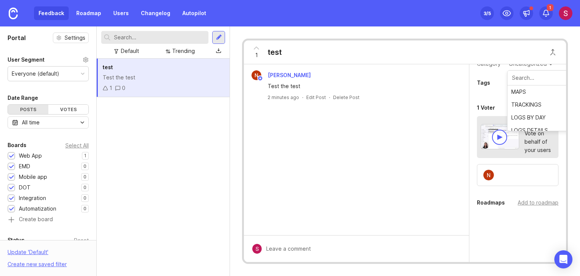
click at [441, 114] on div "Naufal Vagapov Test the test 2 minutes ago · Edit Post · Delete Post" at bounding box center [356, 149] width 225 height 171
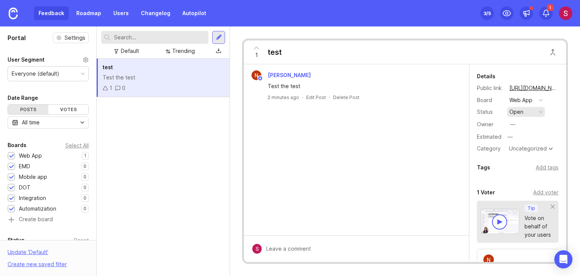
click at [523, 111] on button "open" at bounding box center [526, 112] width 38 height 10
click at [520, 111] on div "open" at bounding box center [517, 112] width 14 height 8
click at [423, 96] on div "2 minutes ago · Edit Post · Delete Post" at bounding box center [356, 97] width 219 height 6
click at [330, 159] on div "Naufal Vagapov Test the test 2 minutes ago · Edit Post · Delete Post" at bounding box center [356, 149] width 225 height 171
click at [338, 153] on div "Naufal Vagapov Test the test 2 minutes ago · Edit Post · Delete Post" at bounding box center [356, 149] width 225 height 171
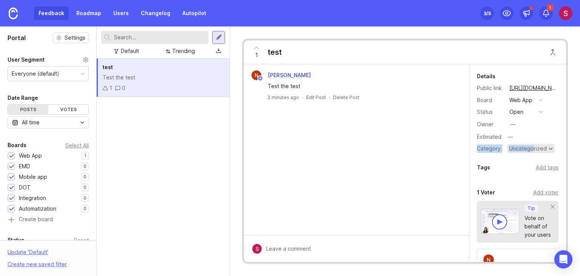
drag, startPoint x: 532, startPoint y: 142, endPoint x: 533, endPoint y: 146, distance: 4.2
click at [533, 146] on div "Details Public link https://orienteld.canny.io/web-app/p/test Board Web App Sta…" at bounding box center [518, 113] width 97 height 82
click at [533, 146] on div "Uncategorized" at bounding box center [528, 148] width 38 height 5
click at [529, 148] on div "Uncategorized" at bounding box center [528, 148] width 38 height 5
drag, startPoint x: 518, startPoint y: 133, endPoint x: 511, endPoint y: 135, distance: 7.8
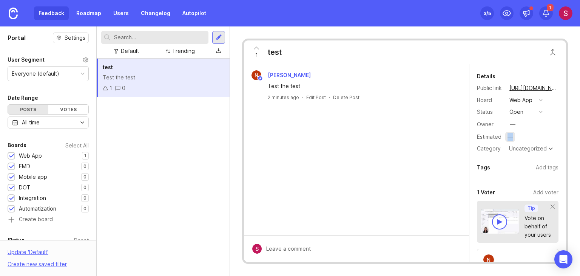
click at [511, 135] on div "—" at bounding box center [532, 137] width 53 height 10
click at [527, 138] on input "text" at bounding box center [532, 137] width 53 height 10
click at [513, 137] on input "text" at bounding box center [532, 137] width 53 height 10
click at [518, 124] on div "—" at bounding box center [512, 124] width 11 height 11
click at [533, 147] on div "Uncategorized" at bounding box center [528, 148] width 38 height 5
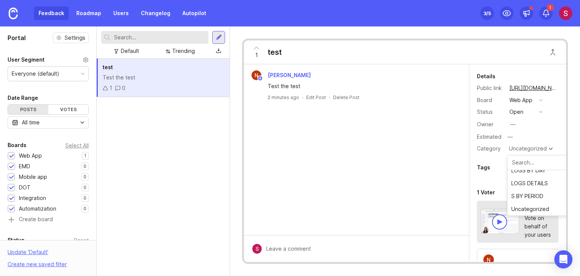
scroll to position [101, 0]
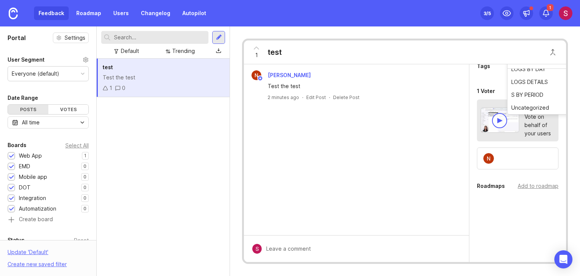
click at [448, 128] on div "Naufal Vagapov Test the test 2 minutes ago · Edit Post · Delete Post" at bounding box center [356, 149] width 225 height 171
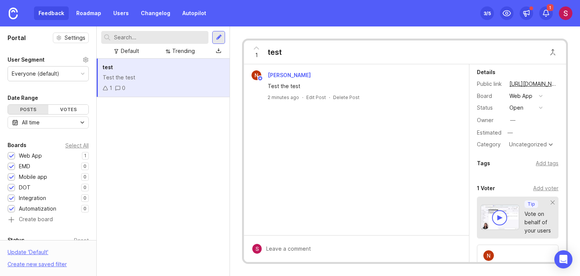
scroll to position [3, 0]
click at [542, 166] on div "Add tags" at bounding box center [547, 164] width 23 height 8
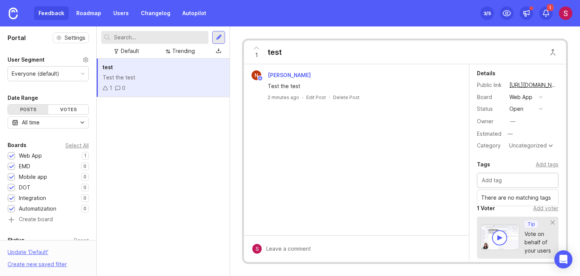
click at [496, 178] on input "text" at bounding box center [518, 180] width 72 height 8
click at [451, 177] on div "Naufal Vagapov Test the test 2 minutes ago · Edit Post · Delete Post" at bounding box center [356, 149] width 225 height 171
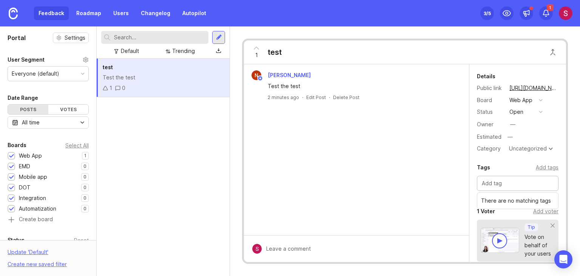
click at [517, 186] on input "text" at bounding box center [518, 183] width 72 height 8
type input "FEATURE REQUEST"
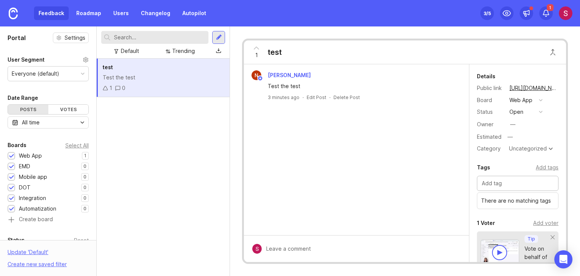
click at [508, 180] on input "text" at bounding box center [518, 183] width 72 height 8
type input "FEEDBACK"
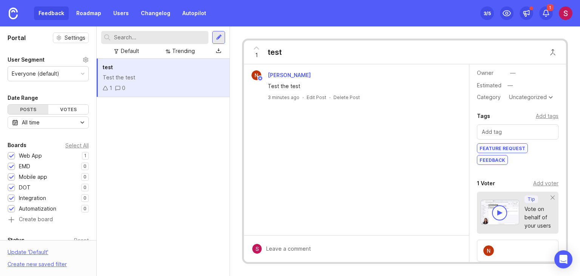
scroll to position [52, 0]
click at [426, 153] on div "Naufal Vagapov Test the test 3 minutes ago · Edit Post · Delete Post" at bounding box center [356, 149] width 225 height 171
click at [183, 150] on div "test Test the test 1 0" at bounding box center [163, 167] width 133 height 217
click at [218, 37] on div at bounding box center [219, 37] width 6 height 7
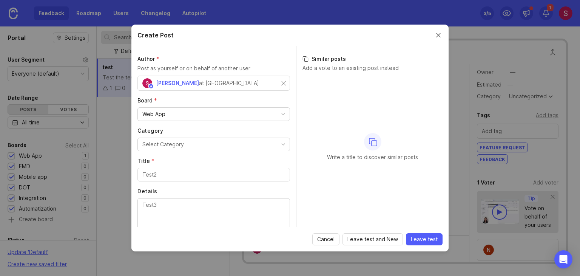
click at [183, 141] on button "Select Category" at bounding box center [214, 145] width 153 height 14
click at [183, 130] on label "Category" at bounding box center [214, 131] width 153 height 8
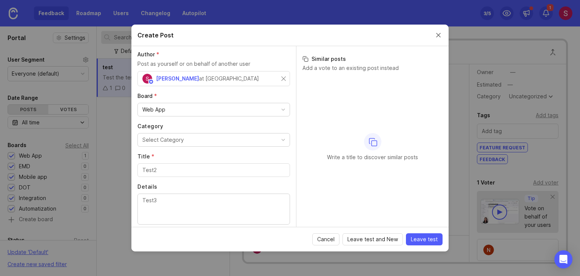
scroll to position [4, 0]
click at [174, 138] on div "Select Category" at bounding box center [163, 140] width 42 height 8
click at [200, 116] on div "Author * Post as yourself or on behalf of another user Shohista Ergasheva at Or…" at bounding box center [213, 136] width 165 height 181
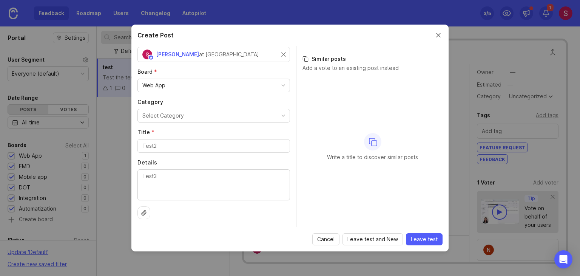
scroll to position [0, 0]
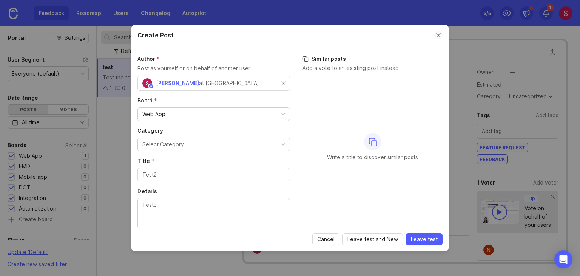
click at [436, 38] on button "Close create post modal" at bounding box center [438, 35] width 8 height 8
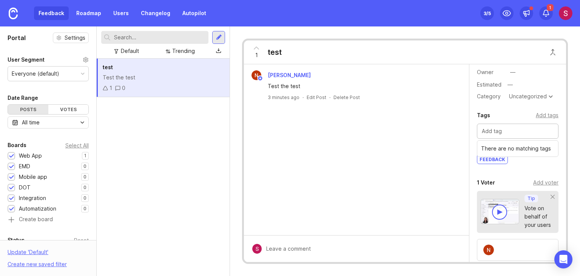
click at [502, 128] on input "text" at bounding box center [518, 131] width 72 height 8
click at [470, 129] on div "Tags Add tags There are no matching tags FEATURE REQUEST FEEDBACK" at bounding box center [518, 138] width 97 height 55
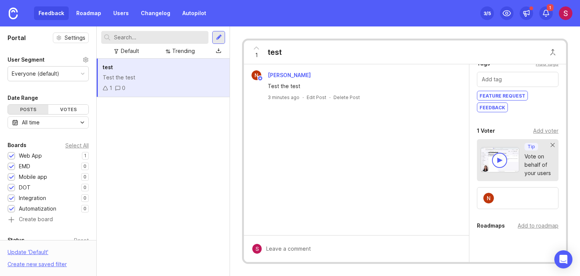
scroll to position [95, 0]
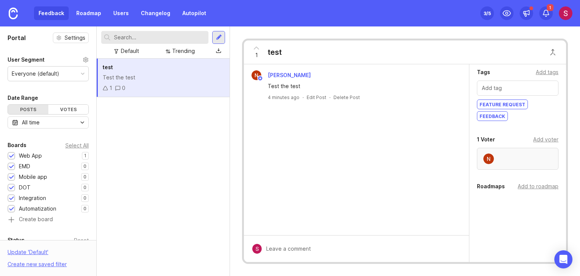
click at [509, 152] on div at bounding box center [518, 159] width 82 height 22
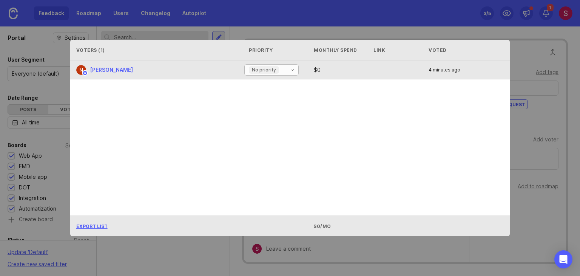
click at [281, 72] on div "No priority" at bounding box center [264, 70] width 39 height 11
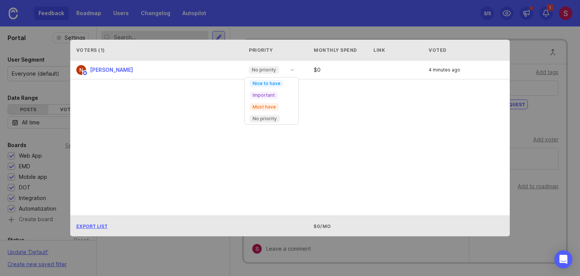
click at [395, 108] on div "Naufal Vagapov No priority $ 0 4 minutes ago" at bounding box center [290, 137] width 440 height 155
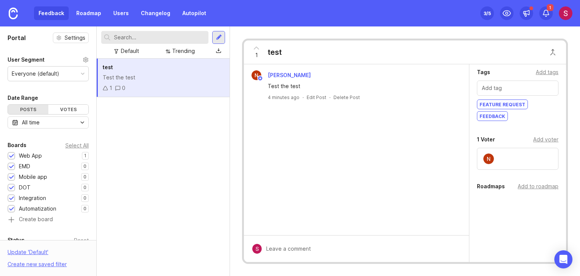
scroll to position [93, 0]
click at [520, 188] on div "Add to roadmap" at bounding box center [538, 189] width 41 height 8
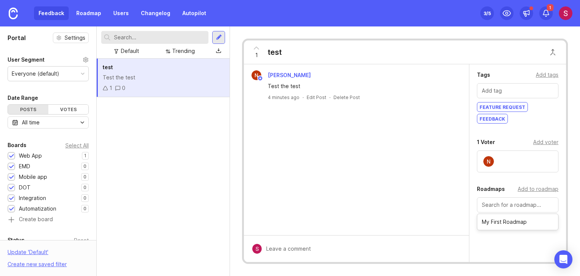
click at [513, 178] on div "Details Public link https://orienteld.canny.io/web-app/p/test Board Web App Sta…" at bounding box center [518, 129] width 97 height 315
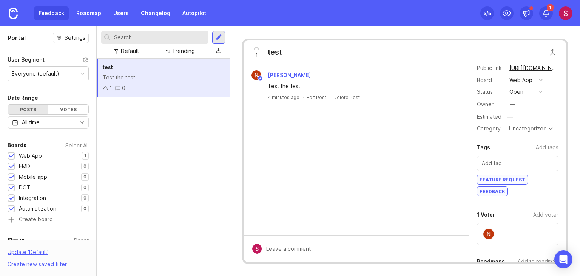
scroll to position [0, 0]
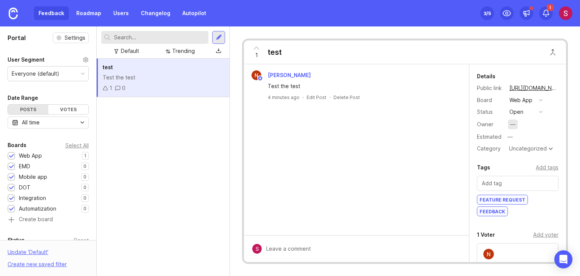
click at [509, 123] on div "—" at bounding box center [513, 124] width 10 height 10
click at [538, 122] on div "Owner —" at bounding box center [518, 124] width 82 height 11
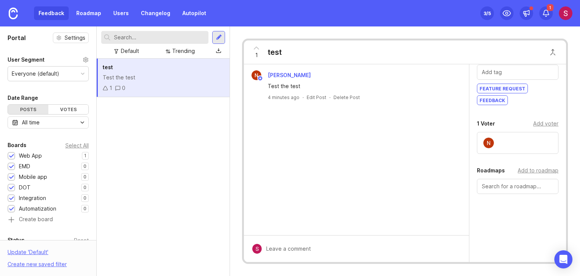
scroll to position [114, 0]
click at [527, 166] on div "Add to roadmap" at bounding box center [538, 167] width 41 height 8
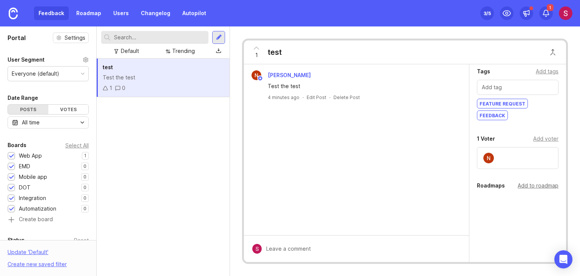
scroll to position [95, 0]
click at [527, 190] on div "Roadmaps Add to roadmap" at bounding box center [518, 188] width 97 height 13
click at [524, 185] on div "Add to roadmap" at bounding box center [538, 186] width 41 height 8
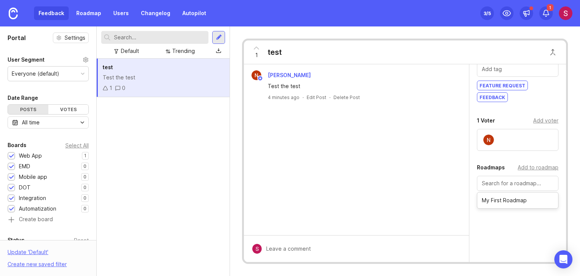
click at [499, 156] on div "Details Public link https://orienteld.canny.io/web-app/p/test Board Web App Sta…" at bounding box center [518, 107] width 97 height 315
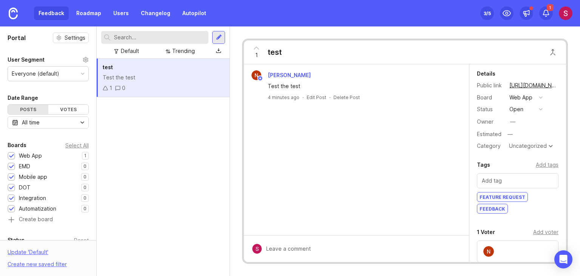
scroll to position [0, 0]
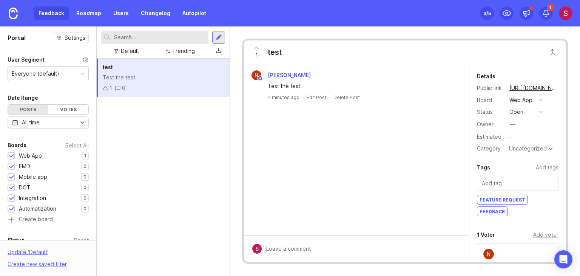
click at [210, 185] on div "test Test the test 1 0" at bounding box center [163, 167] width 133 height 217
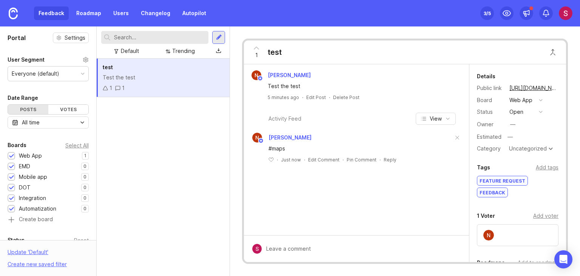
drag, startPoint x: 0, startPoint y: 0, endPoint x: 319, endPoint y: 195, distance: 373.6
click at [319, 195] on div "Naufal Vagapov Test the test 5 minutes ago · Edit Post · Delete Post Activity F…" at bounding box center [356, 149] width 225 height 171
click at [437, 156] on div "﻿ · Just now · Edit Comment · Pin Comment · Reply" at bounding box center [361, 159] width 185 height 6
click at [433, 197] on div "Naufal Vagapov Test the test 5 minutes ago · Edit Post · Delete Post Activity F…" at bounding box center [356, 149] width 225 height 171
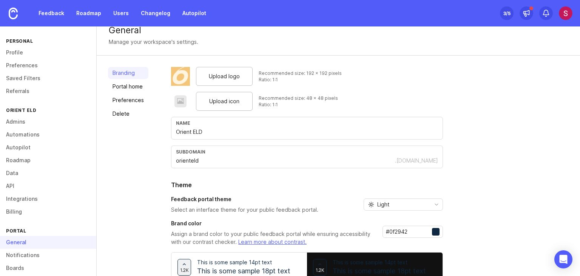
scroll to position [63, 0]
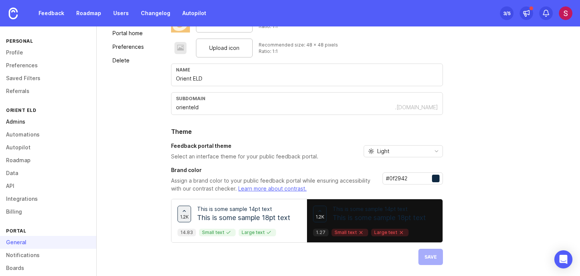
click at [23, 123] on link "Admins" at bounding box center [48, 121] width 96 height 13
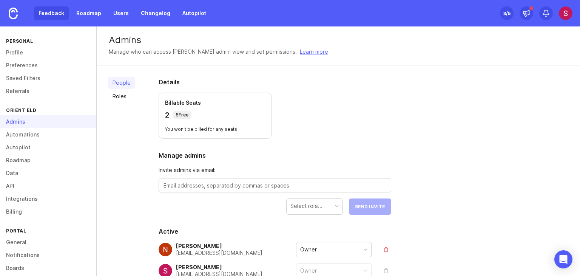
click at [62, 10] on link "Feedback" at bounding box center [51, 13] width 35 height 14
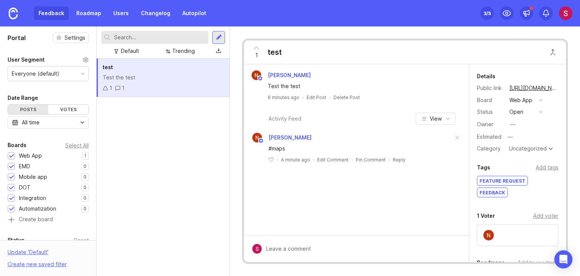
click at [365, 182] on div "Naufal Vagapov Test the test 6 minutes ago · Edit Post · Delete Post Activity F…" at bounding box center [356, 149] width 225 height 171
click at [337, 201] on div "Naufal Vagapov Test the test 6 minutes ago · Edit Post · Delete Post Activity F…" at bounding box center [356, 149] width 225 height 171
click at [537, 183] on div "FEATURE REQUEST FEEDBACK" at bounding box center [518, 187] width 82 height 23
click at [219, 40] on div at bounding box center [219, 37] width 6 height 7
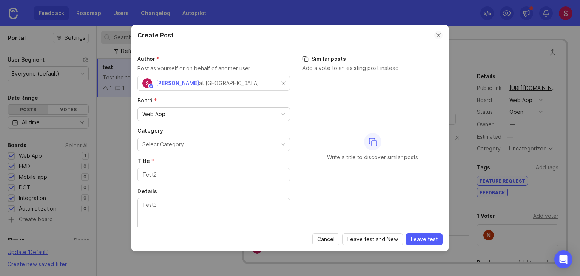
click at [441, 36] on button "Close create post modal" at bounding box center [438, 35] width 8 height 8
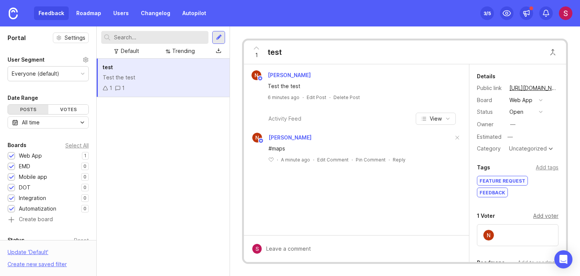
click at [540, 213] on div "Add voter" at bounding box center [545, 216] width 25 height 8
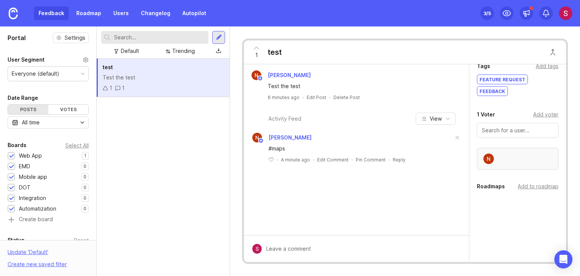
click at [484, 158] on img at bounding box center [489, 158] width 11 height 11
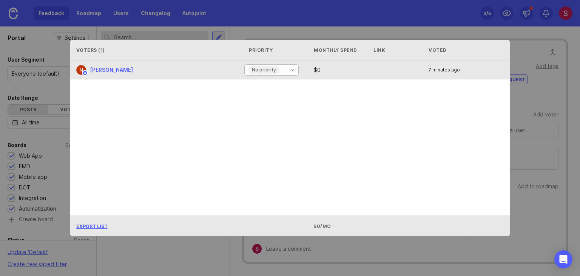
click at [293, 68] on icon "toggle icon" at bounding box center [292, 70] width 12 height 6
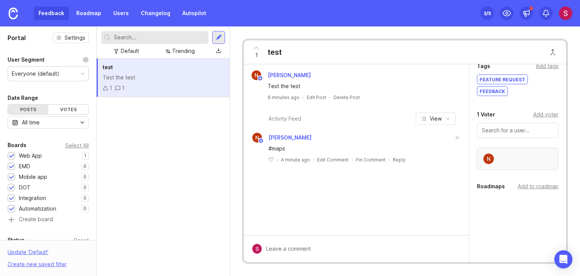
click at [503, 158] on div at bounding box center [518, 159] width 82 height 22
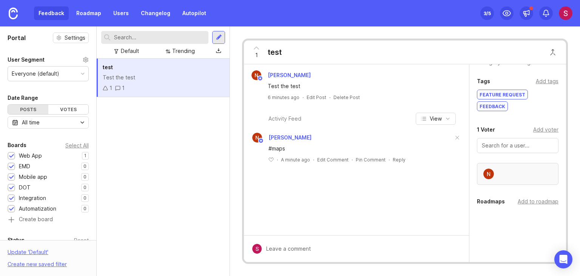
scroll to position [86, 0]
click at [492, 172] on img at bounding box center [489, 174] width 11 height 11
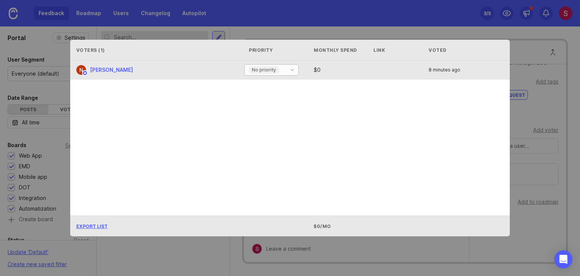
click at [277, 70] on div "No priority" at bounding box center [264, 70] width 30 height 8
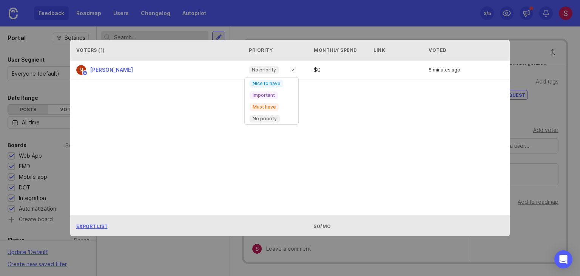
click at [388, 96] on div "Naufal Vagapov No priority $ 0 8 minutes ago" at bounding box center [290, 137] width 440 height 155
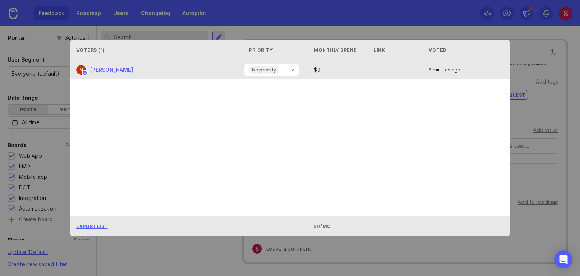
click at [377, 70] on div "Naufal Vagapov No priority $ 0 8 minutes ago" at bounding box center [287, 69] width 434 height 19
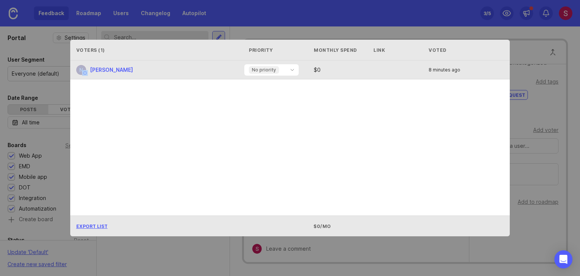
click at [377, 70] on div "Naufal Vagapov No priority $ 0 8 minutes ago" at bounding box center [287, 69] width 434 height 19
drag, startPoint x: 377, startPoint y: 70, endPoint x: 325, endPoint y: 67, distance: 53.0
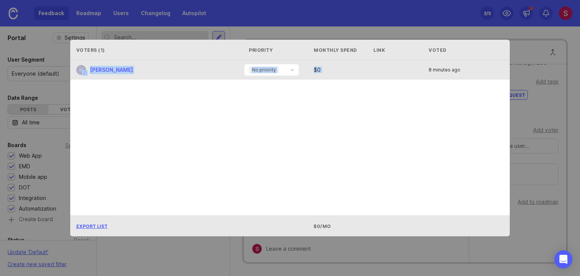
click at [325, 67] on div "Naufal Vagapov No priority $ 0 8 minutes ago" at bounding box center [287, 69] width 434 height 19
click at [325, 67] on div "$ 0" at bounding box center [342, 69] width 63 height 5
click at [319, 68] on div "$ 0" at bounding box center [342, 69] width 63 height 5
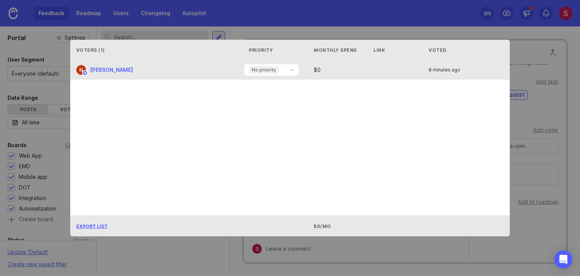
click at [319, 68] on div "$ 0" at bounding box center [342, 69] width 63 height 5
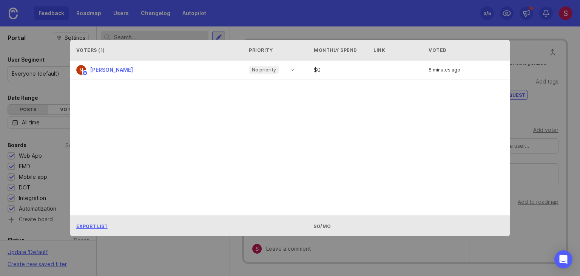
click at [327, 97] on div "Naufal Vagapov No priority $ 0 8 minutes ago" at bounding box center [290, 137] width 440 height 155
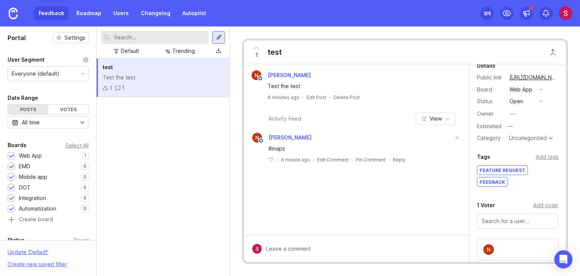
scroll to position [0, 0]
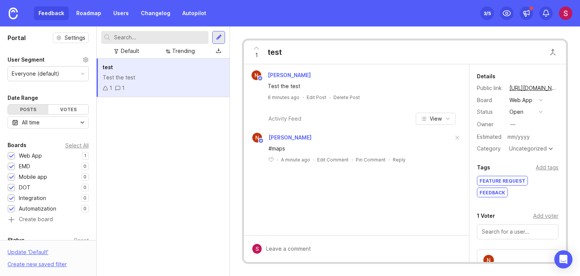
drag, startPoint x: 526, startPoint y: 141, endPoint x: 450, endPoint y: 128, distance: 76.9
click at [450, 128] on div "Naufal Vagapov Test the test 6 minutes ago · Edit Post · Delete Post Activity F…" at bounding box center [405, 163] width 322 height 198
click at [440, 119] on span "View" at bounding box center [436, 119] width 12 height 8
click at [434, 151] on button "Newest first" at bounding box center [422, 153] width 57 height 15
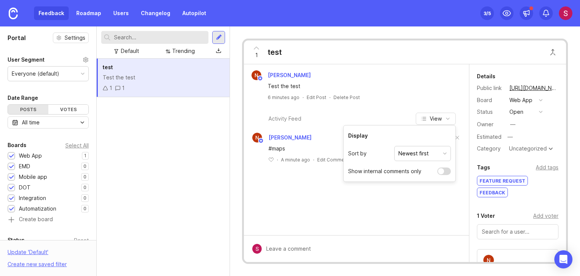
click at [399, 107] on div "Activity Feed View Naufal Vagapov #maps ﻿ · A minute ago · Edit Comment · Pin C…" at bounding box center [356, 141] width 225 height 68
click at [484, 19] on button "Set up Canny 3 /5" at bounding box center [488, 13] width 14 height 14
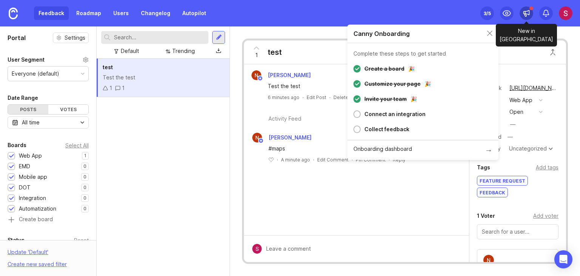
click at [523, 15] on icon at bounding box center [527, 13] width 8 height 8
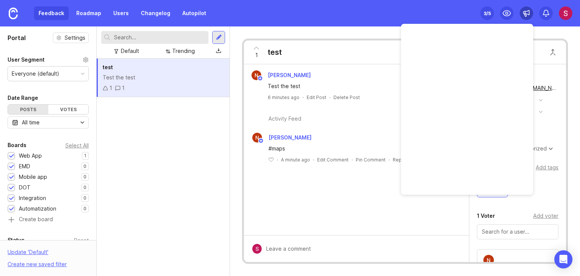
click at [530, 13] on icon at bounding box center [527, 13] width 8 height 8
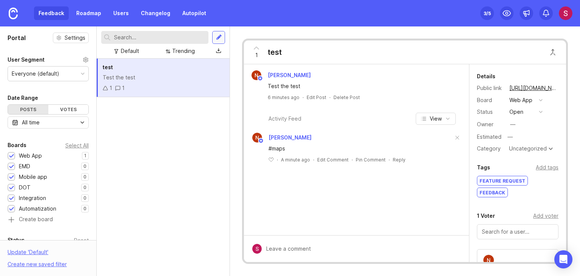
click at [215, 38] on div at bounding box center [218, 37] width 13 height 13
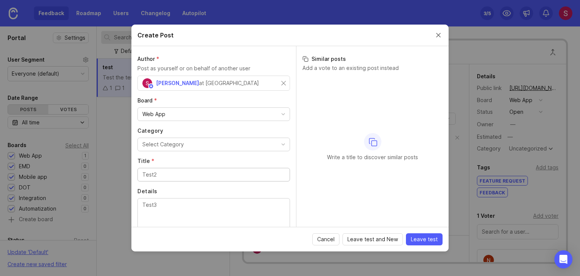
scroll to position [29, 0]
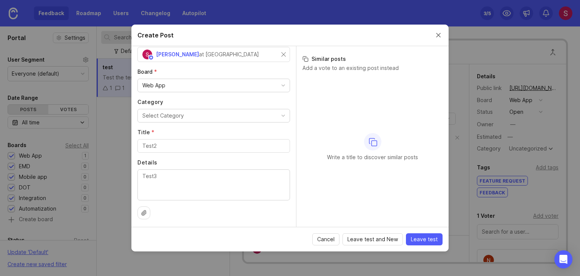
click at [186, 116] on button "Select Category" at bounding box center [214, 116] width 153 height 14
click at [169, 119] on button "Select Category" at bounding box center [214, 116] width 153 height 14
click at [170, 119] on div "Select Category" at bounding box center [163, 115] width 42 height 8
click at [177, 117] on button "MAPS" at bounding box center [214, 116] width 153 height 14
click at [204, 127] on div "Author * Post as yourself or on behalf of another user Shohista Ergasheva at Or…" at bounding box center [213, 136] width 165 height 181
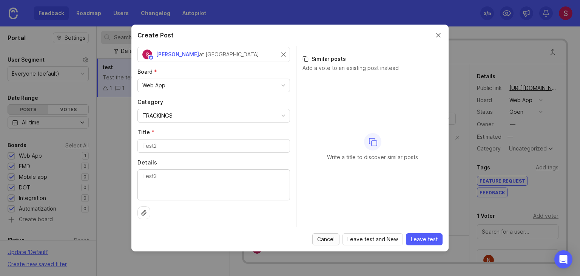
click at [330, 242] on span "Cancel" at bounding box center [325, 239] width 17 height 8
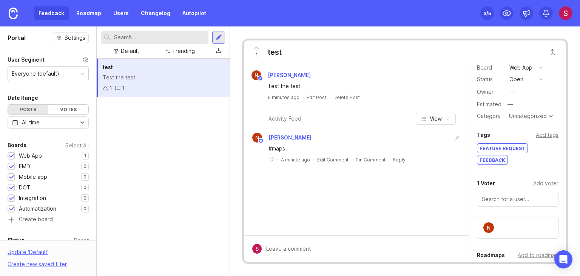
scroll to position [0, 0]
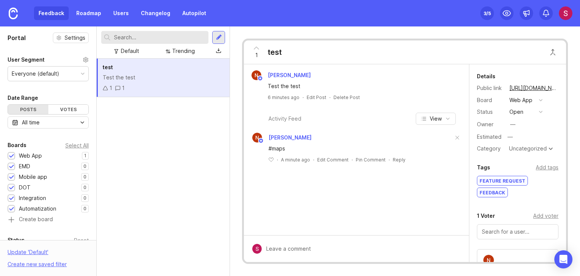
click at [145, 123] on div "test Test the test 1 1" at bounding box center [163, 167] width 133 height 217
click at [386, 93] on div "Naufal Vagapov Test the test 6 minutes ago · Edit Post · Delete Post" at bounding box center [356, 85] width 219 height 30
click at [544, 182] on div "FEATURE REQUEST FEEDBACK" at bounding box center [518, 187] width 82 height 23
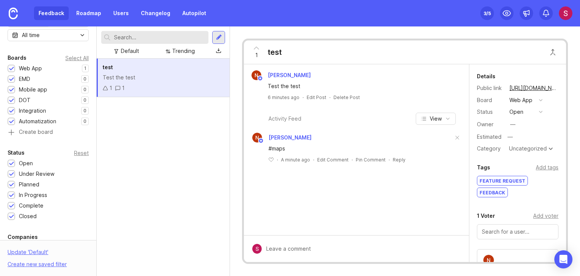
scroll to position [88, 0]
click at [124, 40] on input "text" at bounding box center [159, 37] width 91 height 8
click at [220, 40] on div at bounding box center [219, 37] width 6 height 7
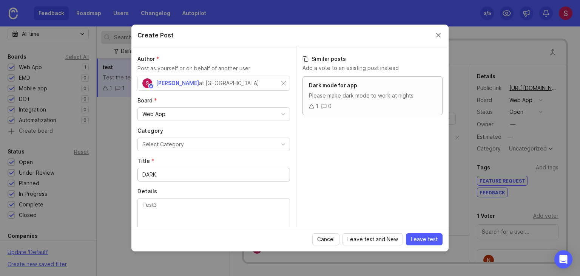
type input "DARK"
click at [351, 104] on div "1 0" at bounding box center [372, 106] width 127 height 8
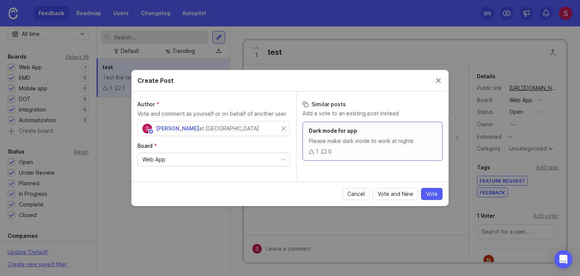
click at [438, 83] on button "Close create post modal" at bounding box center [438, 80] width 8 height 8
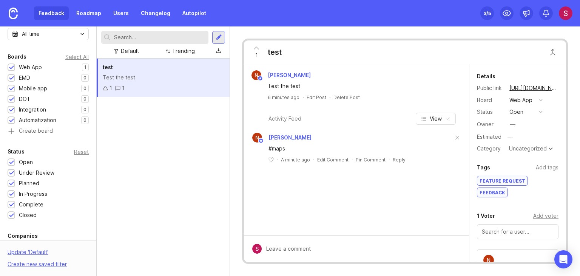
click at [426, 40] on div "1 test Naufal Vagapov Test the test 6 minutes ago · Edit Post · Delete Post Act…" at bounding box center [405, 151] width 326 height 225
click at [447, 58] on div "1 test" at bounding box center [405, 52] width 322 height 24
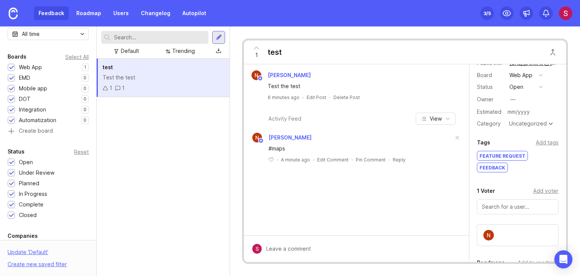
scroll to position [26, 0]
click at [525, 121] on div "Uncategorized" at bounding box center [528, 122] width 38 height 5
click at [495, 135] on div "Details Public link https://orienteld.canny.io/web-app/p/test Board Web App Sta…" at bounding box center [518, 189] width 97 height 300
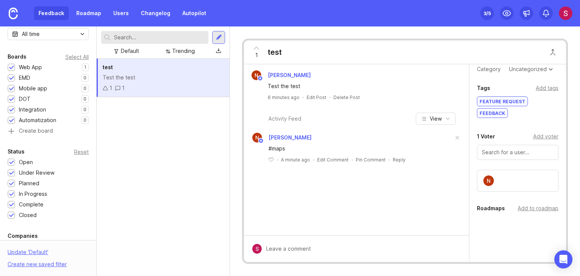
scroll to position [101, 0]
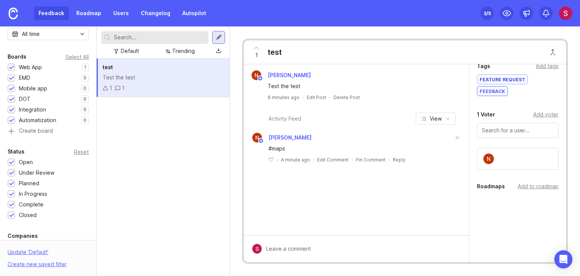
click at [512, 79] on div "FEATURE REQUEST" at bounding box center [503, 79] width 50 height 9
click at [541, 79] on div "Add tags" at bounding box center [547, 78] width 23 height 8
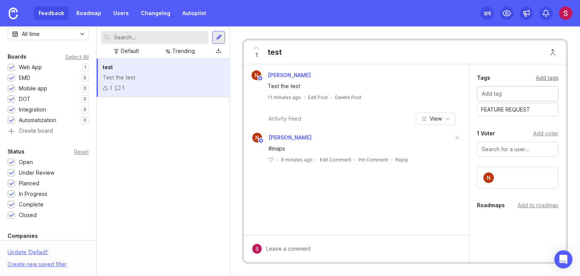
scroll to position [101, 0]
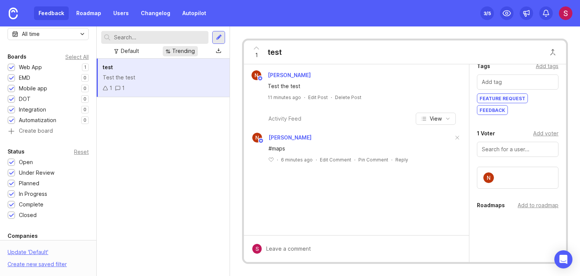
click at [187, 53] on div "Trending" at bounding box center [183, 51] width 23 height 8
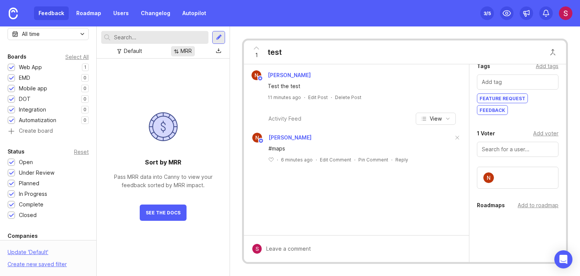
click at [179, 54] on div "MRR" at bounding box center [183, 51] width 24 height 10
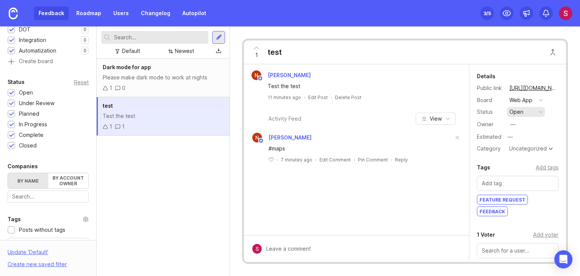
click at [528, 111] on button "open" at bounding box center [526, 112] width 38 height 10
click at [555, 120] on div "Details Public link https://orienteld.canny.io/web-app/p/test Board Web App Sta…" at bounding box center [518, 113] width 97 height 82
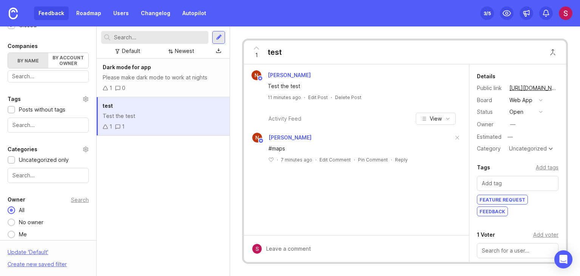
scroll to position [281, 0]
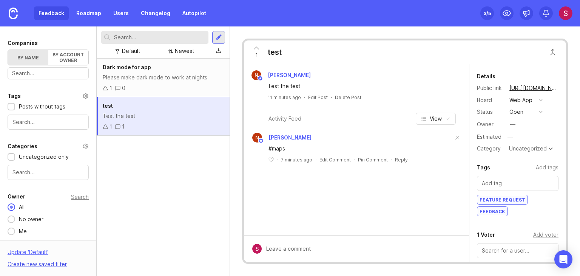
click at [34, 265] on div "Create new saved filter" at bounding box center [37, 264] width 59 height 8
click at [22, 251] on div "Update ' Default '" at bounding box center [28, 254] width 41 height 12
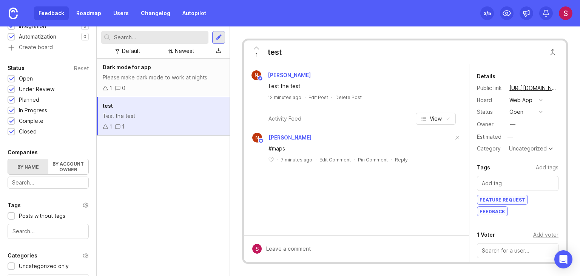
scroll to position [174, 0]
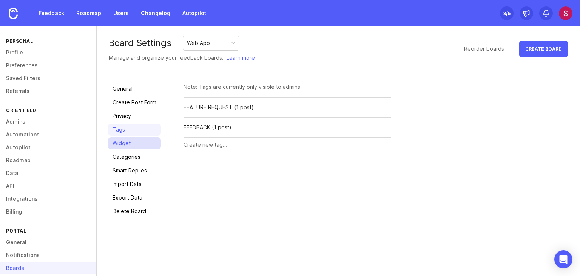
click at [135, 142] on link "Widget" at bounding box center [134, 143] width 53 height 12
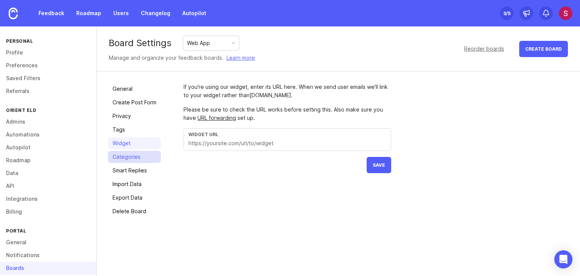
click at [124, 159] on link "Categories" at bounding box center [134, 157] width 53 height 12
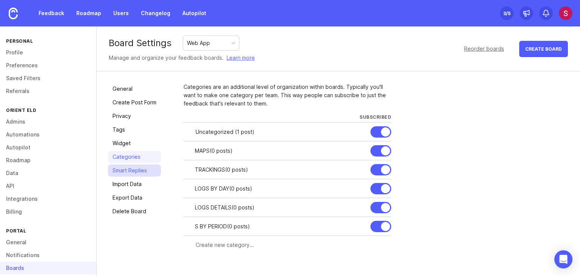
click at [139, 167] on link "Smart Replies" at bounding box center [134, 170] width 53 height 12
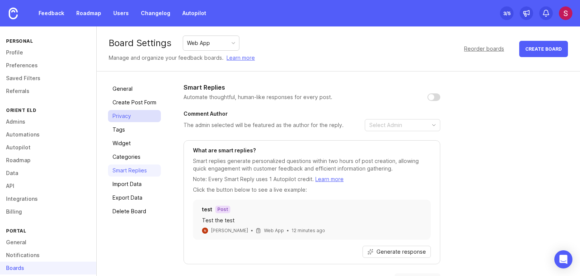
click at [125, 114] on link "Privacy" at bounding box center [134, 116] width 53 height 12
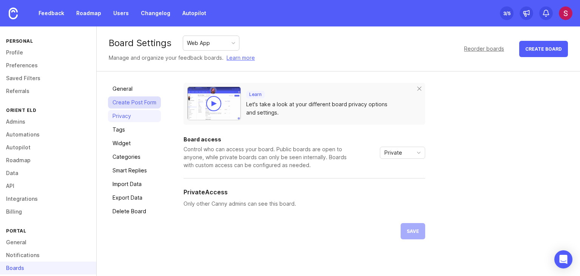
click at [139, 104] on link "Create Post Form" at bounding box center [134, 102] width 53 height 12
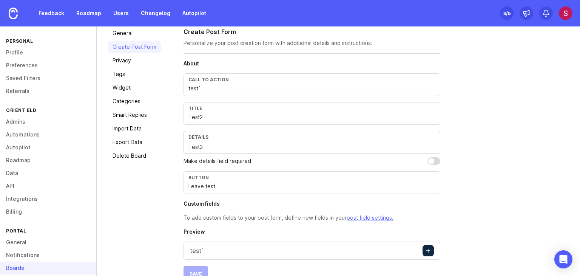
scroll to position [72, 0]
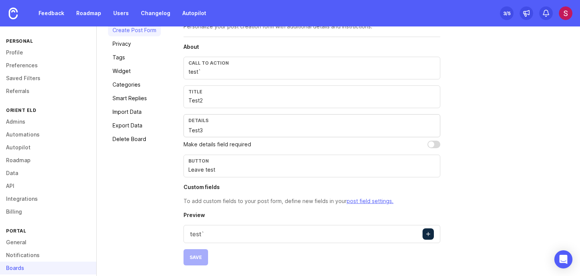
click at [206, 175] on div "Button Leave test" at bounding box center [312, 166] width 257 height 23
click at [192, 206] on div "About Call to action test` Title Test2 Details Test3 Make details field require…" at bounding box center [312, 154] width 257 height 222
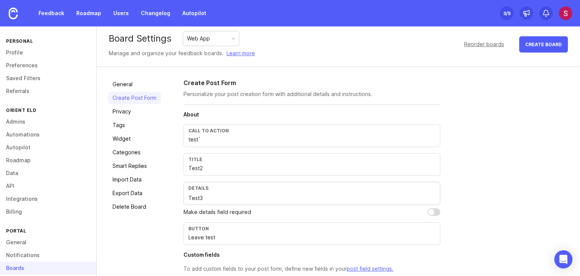
scroll to position [4, 0]
click at [203, 101] on form "Create Post Form Personalize your post creation form with additional details an…" at bounding box center [312, 206] width 257 height 255
click at [208, 128] on div "Call to action" at bounding box center [312, 131] width 247 height 6
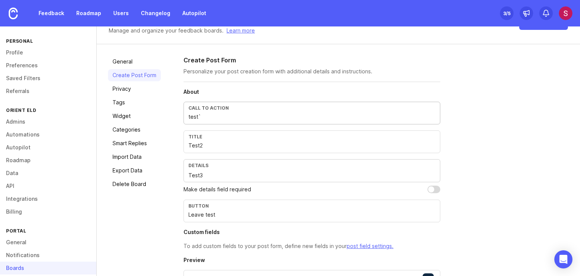
scroll to position [27, 0]
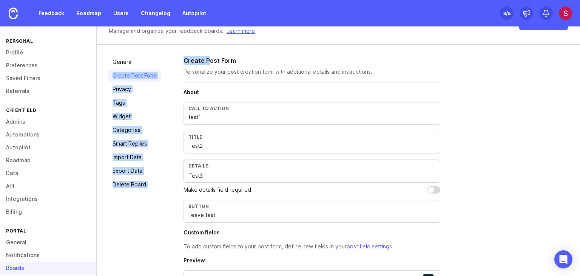
drag, startPoint x: 206, startPoint y: 58, endPoint x: 133, endPoint y: 48, distance: 74.4
click at [133, 48] on div "General Create Post Form Privacy Tags Widget Categories Smart Replies Import Da…" at bounding box center [339, 183] width 484 height 277
click at [50, 8] on link "Feedback" at bounding box center [51, 13] width 35 height 14
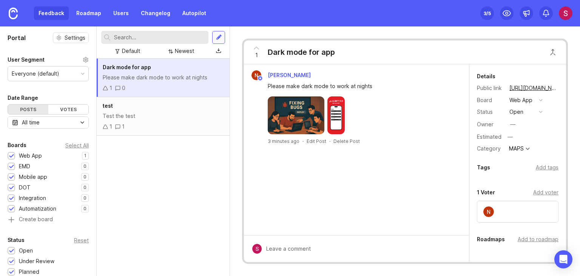
click at [218, 43] on div at bounding box center [218, 37] width 13 height 13
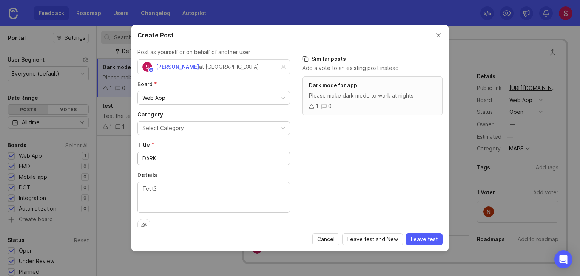
scroll to position [29, 0]
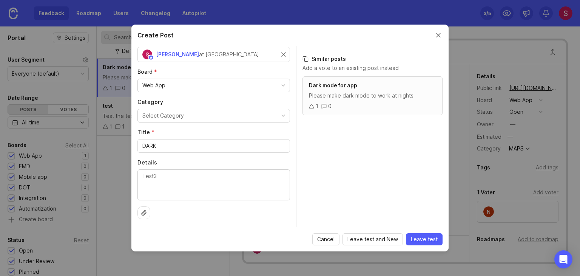
click at [178, 132] on label "Title *" at bounding box center [214, 132] width 153 height 8
click at [178, 142] on input "DARK" at bounding box center [213, 146] width 143 height 8
drag, startPoint x: 164, startPoint y: 147, endPoint x: 130, endPoint y: 147, distance: 34.4
click at [130, 147] on div "Create Post Author * Post as yourself or on behalf of another user Shohista Erg…" at bounding box center [290, 138] width 580 height 276
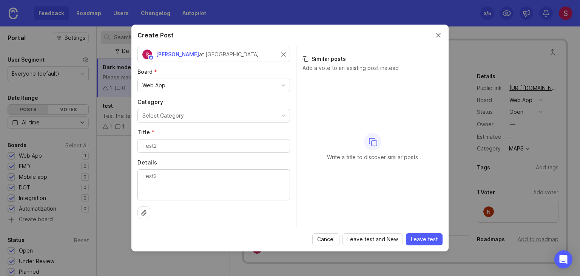
click at [177, 126] on div "Author * Post as yourself or on behalf of another user Shohista Ergasheva at Or…" at bounding box center [213, 136] width 165 height 181
click at [159, 178] on textarea "Details" at bounding box center [213, 184] width 143 height 25
click at [159, 129] on label "Title *" at bounding box center [214, 132] width 153 height 8
click at [159, 142] on input "Title *" at bounding box center [213, 146] width 143 height 8
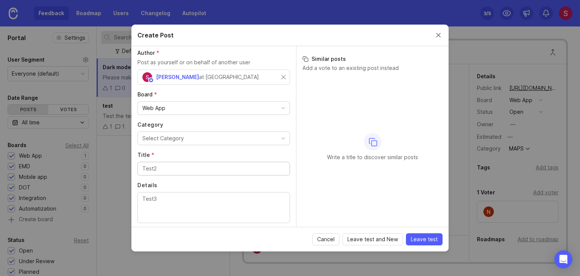
scroll to position [0, 0]
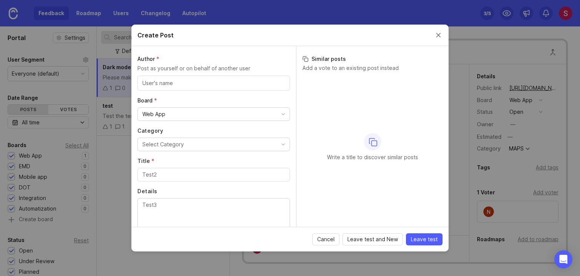
click at [208, 88] on div at bounding box center [214, 83] width 153 height 15
click at [188, 63] on div "Author * Post as yourself or on behalf of another user" at bounding box center [214, 63] width 153 height 17
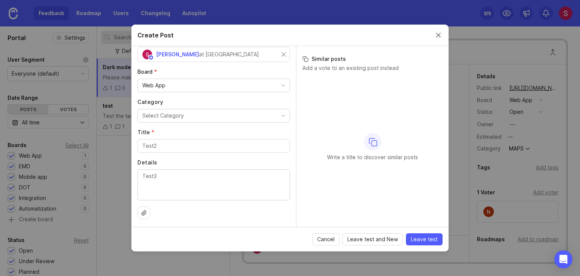
drag, startPoint x: 435, startPoint y: 41, endPoint x: 438, endPoint y: 37, distance: 5.4
click at [438, 37] on div "Create Post" at bounding box center [289, 36] width 317 height 22
click at [438, 37] on button "Close create post modal" at bounding box center [438, 35] width 8 height 8
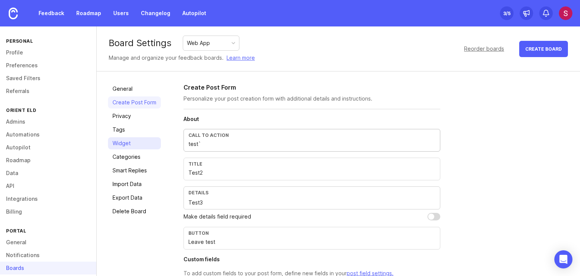
drag, startPoint x: 206, startPoint y: 145, endPoint x: 157, endPoint y: 141, distance: 48.6
click at [157, 141] on div "General Create Post Form Privacy Tags Widget Categories Smart Replies Import Da…" at bounding box center [339, 209] width 484 height 277
click at [216, 100] on p "Personalize your post creation form with additional details and instructions." at bounding box center [312, 99] width 257 height 8
click at [206, 148] on div "Call to action" at bounding box center [312, 140] width 257 height 23
click at [201, 148] on div "Call to action" at bounding box center [312, 140] width 257 height 23
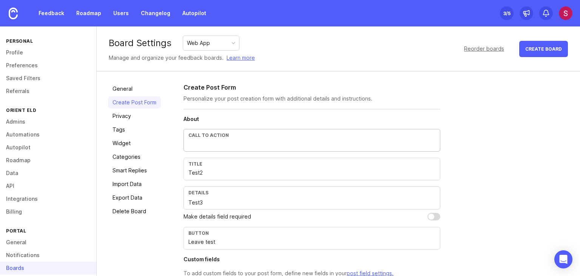
scroll to position [72, 0]
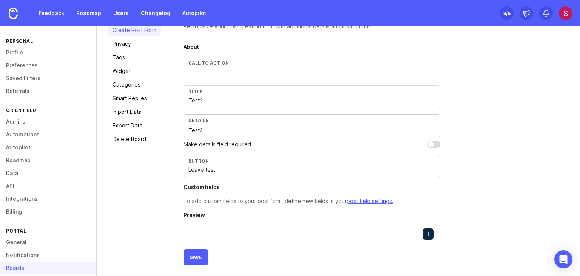
click at [363, 167] on input "Leave test" at bounding box center [312, 169] width 247 height 8
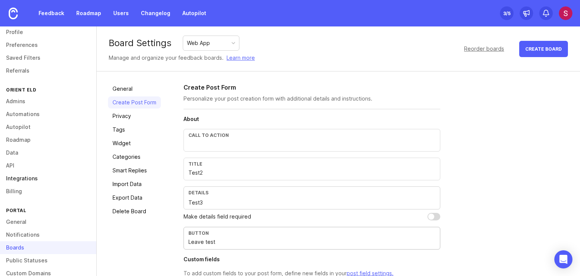
scroll to position [0, 0]
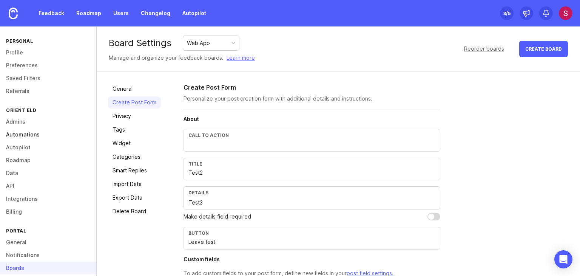
click at [20, 133] on link "Automations" at bounding box center [48, 134] width 96 height 13
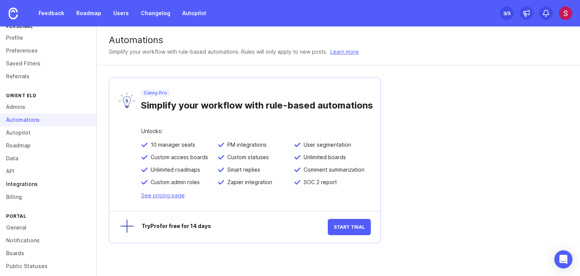
scroll to position [15, 0]
click at [38, 178] on link "Integrations" at bounding box center [48, 183] width 96 height 13
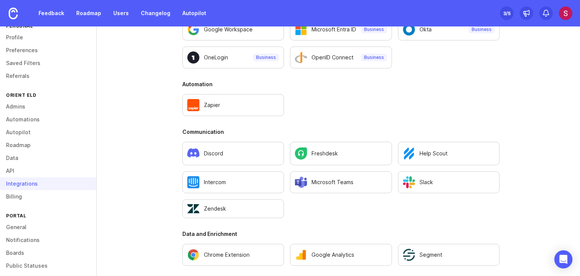
scroll to position [383, 0]
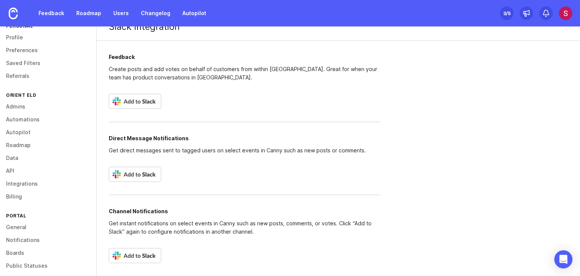
scroll to position [13, 0]
click at [142, 103] on img at bounding box center [135, 101] width 53 height 15
click at [222, 107] on div "Feedback Create posts and add votes on behalf of customers from within Slack. G…" at bounding box center [245, 158] width 296 height 235
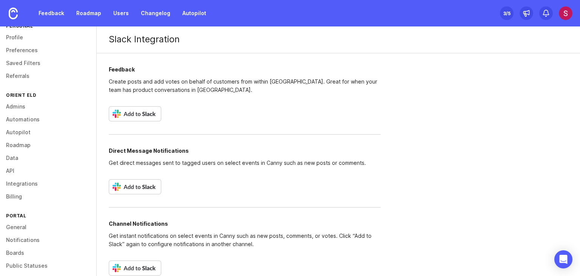
scroll to position [0, 0]
click at [133, 90] on p "Create posts and add votes on behalf of customers from within Slack. Great for …" at bounding box center [245, 86] width 272 height 17
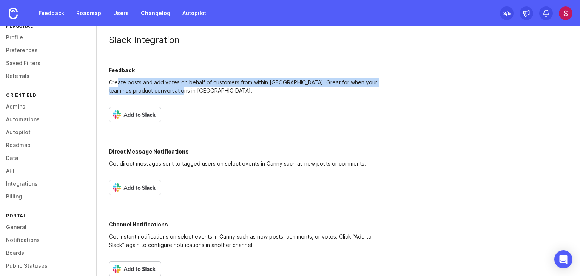
drag, startPoint x: 116, startPoint y: 81, endPoint x: 260, endPoint y: 102, distance: 145.4
click at [260, 102] on div "Feedback Create posts and add votes on behalf of customers from within Slack. G…" at bounding box center [245, 171] width 296 height 235
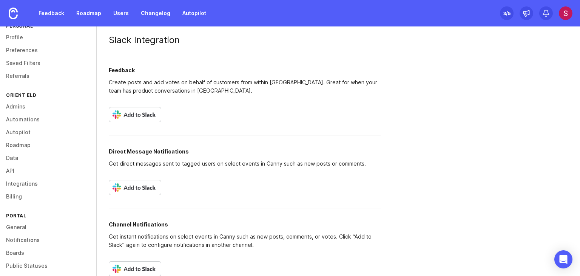
scroll to position [13, 0]
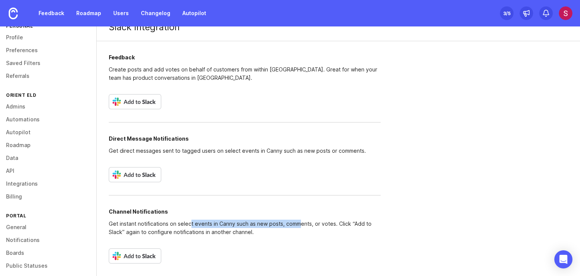
drag, startPoint x: 191, startPoint y: 227, endPoint x: 299, endPoint y: 226, distance: 108.4
click at [299, 226] on p "Get instant notifications on select events in Canny such as new posts, comments…" at bounding box center [245, 228] width 272 height 17
click at [232, 223] on p "Get instant notifications on select events in Canny such as new posts, comments…" at bounding box center [245, 228] width 272 height 17
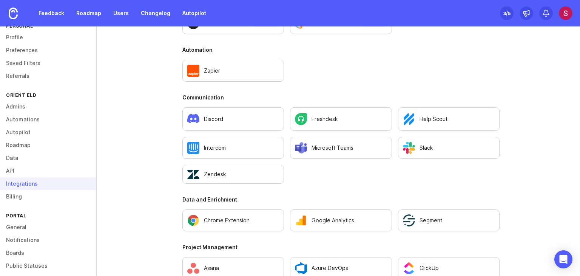
scroll to position [528, 0]
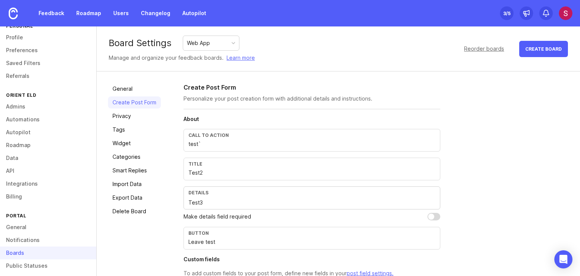
scroll to position [7, 0]
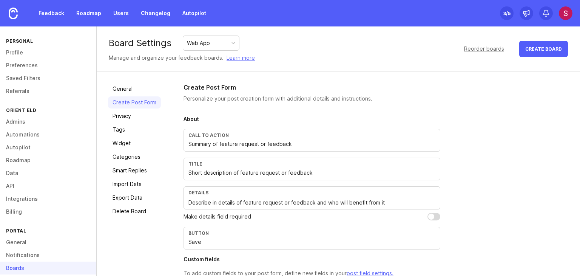
scroll to position [72, 0]
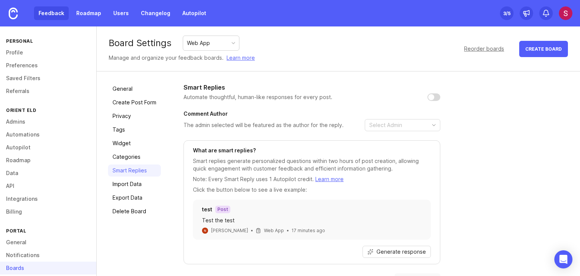
click at [54, 15] on link "Feedback" at bounding box center [51, 13] width 35 height 14
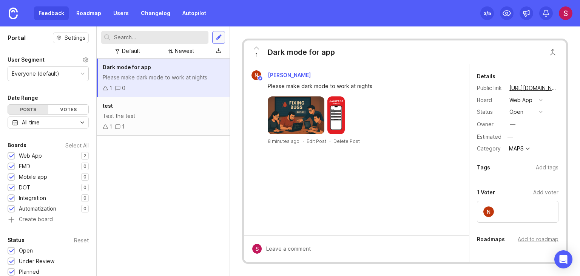
click at [221, 39] on div at bounding box center [219, 37] width 6 height 7
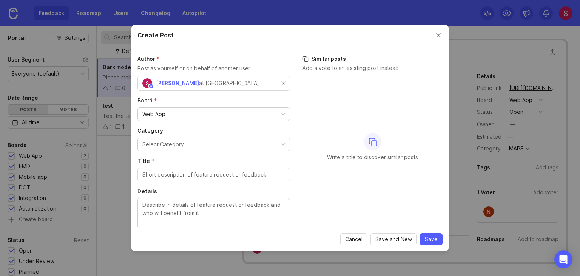
click at [281, 35] on div "Create Post" at bounding box center [289, 36] width 317 height 22
